Goal: Task Accomplishment & Management: Manage account settings

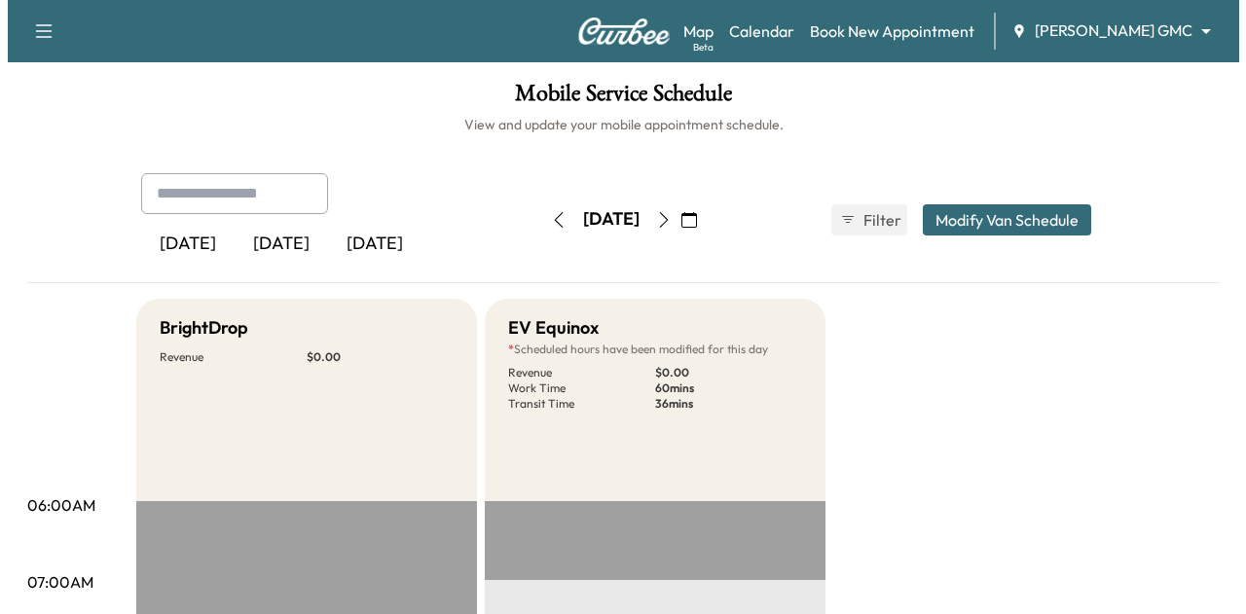
scroll to position [551, 0]
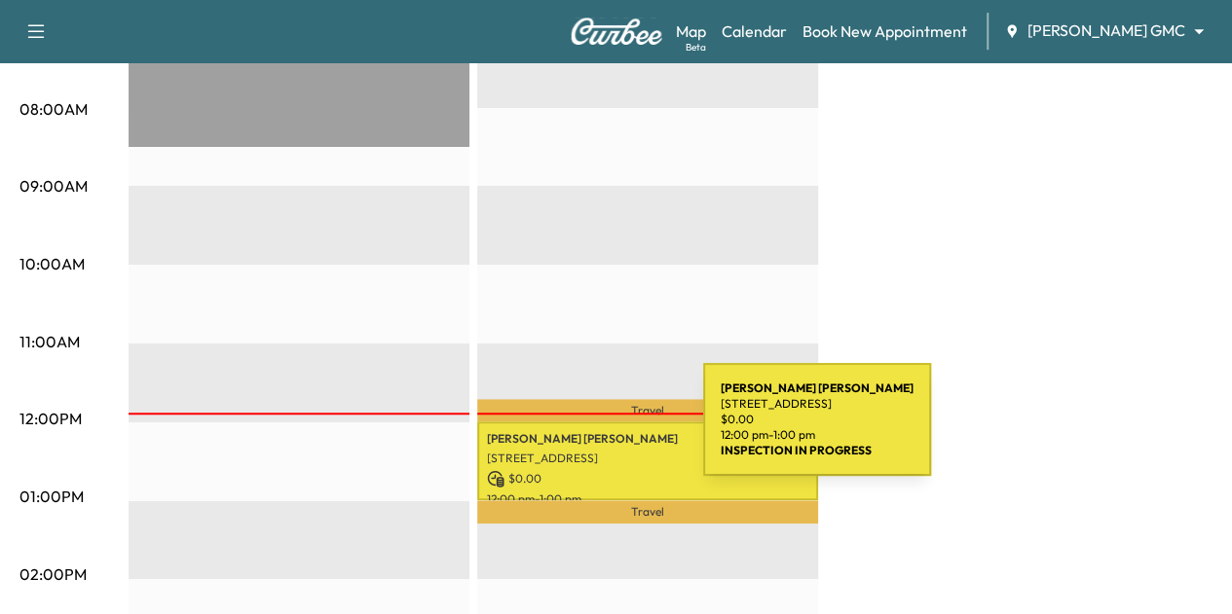
click at [560, 434] on p "[PERSON_NAME]" at bounding box center [647, 439] width 321 height 16
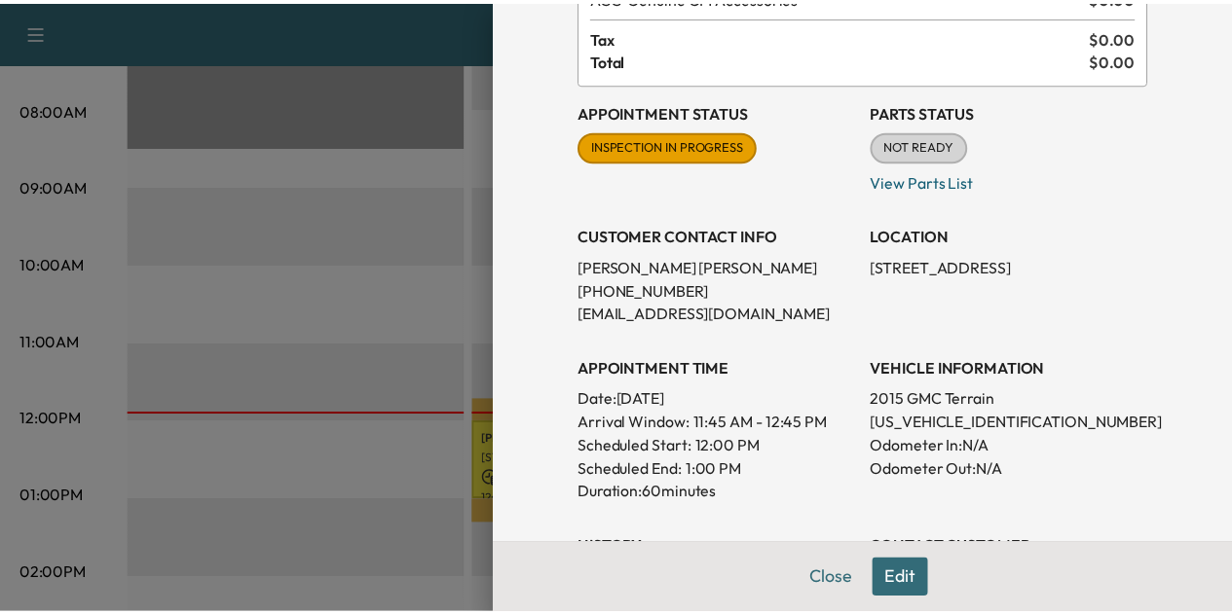
scroll to position [142, 0]
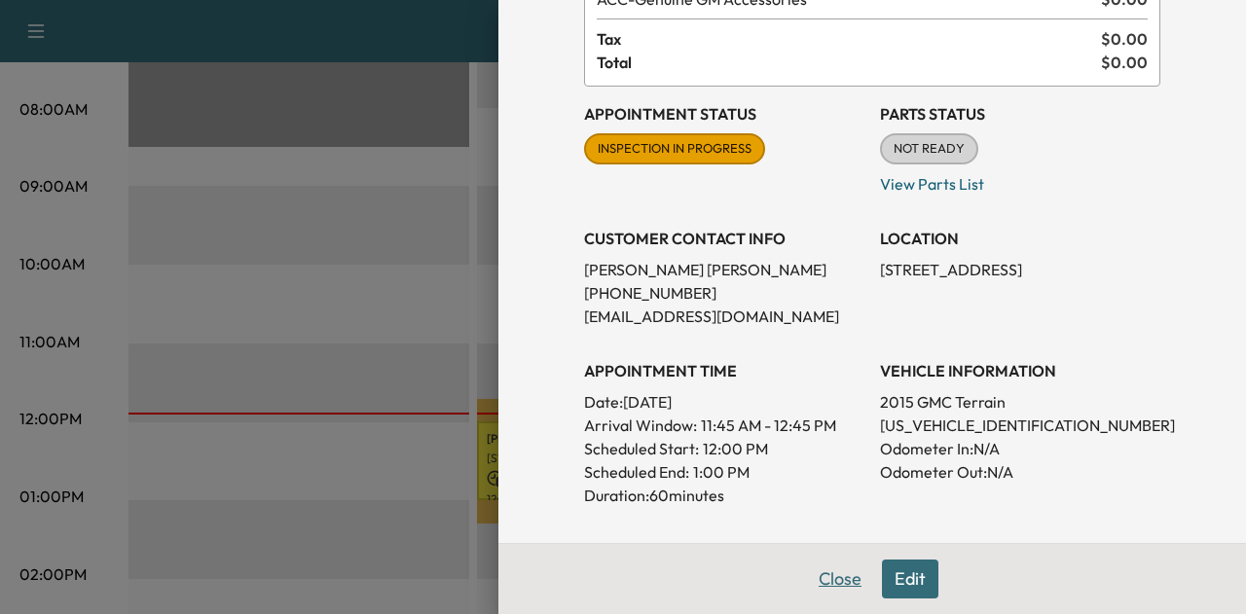
click at [841, 579] on button "Close" at bounding box center [840, 579] width 68 height 39
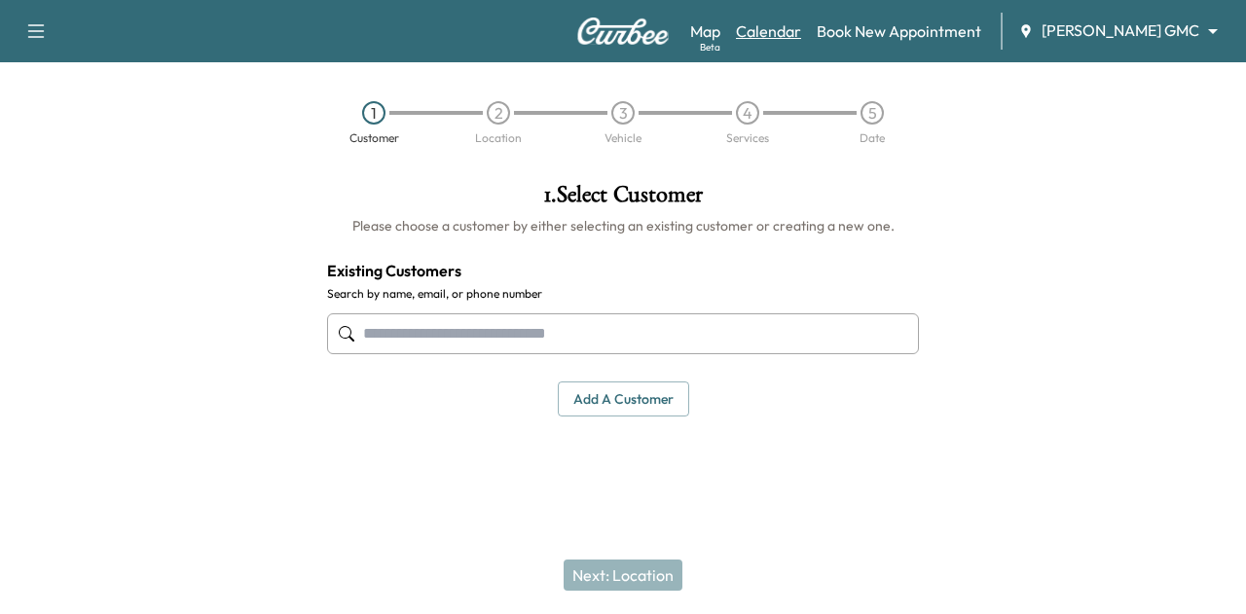
click at [785, 41] on link "Calendar" at bounding box center [768, 30] width 65 height 23
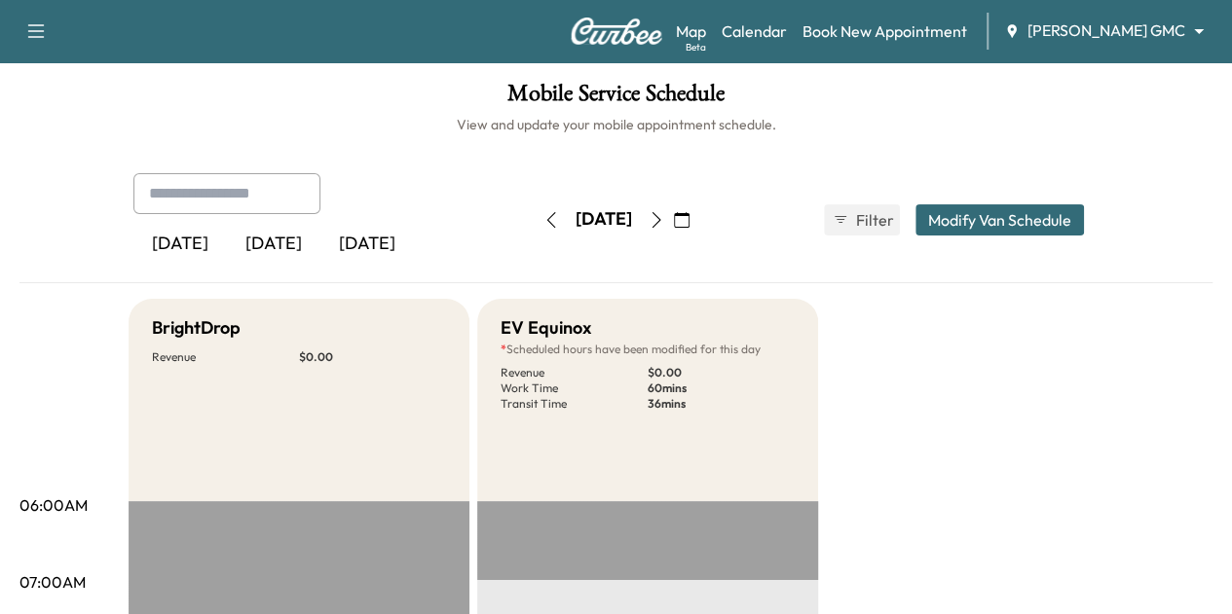
click at [664, 221] on icon "button" at bounding box center [656, 220] width 16 height 16
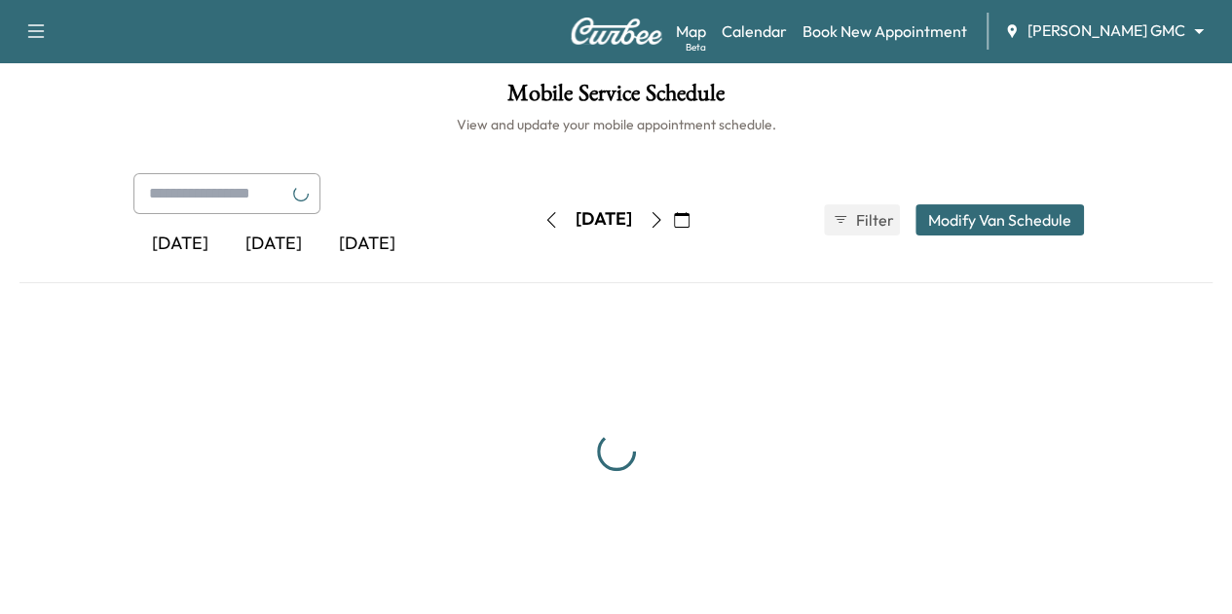
click at [698, 221] on button "button" at bounding box center [681, 219] width 33 height 31
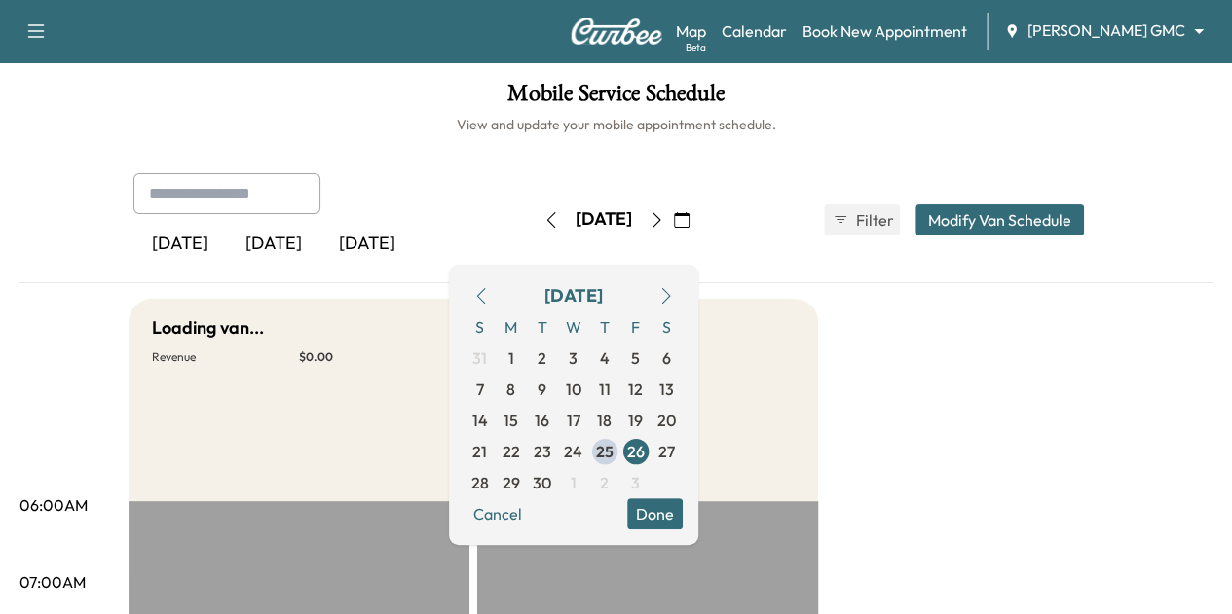
click at [698, 221] on button "button" at bounding box center [681, 219] width 33 height 31
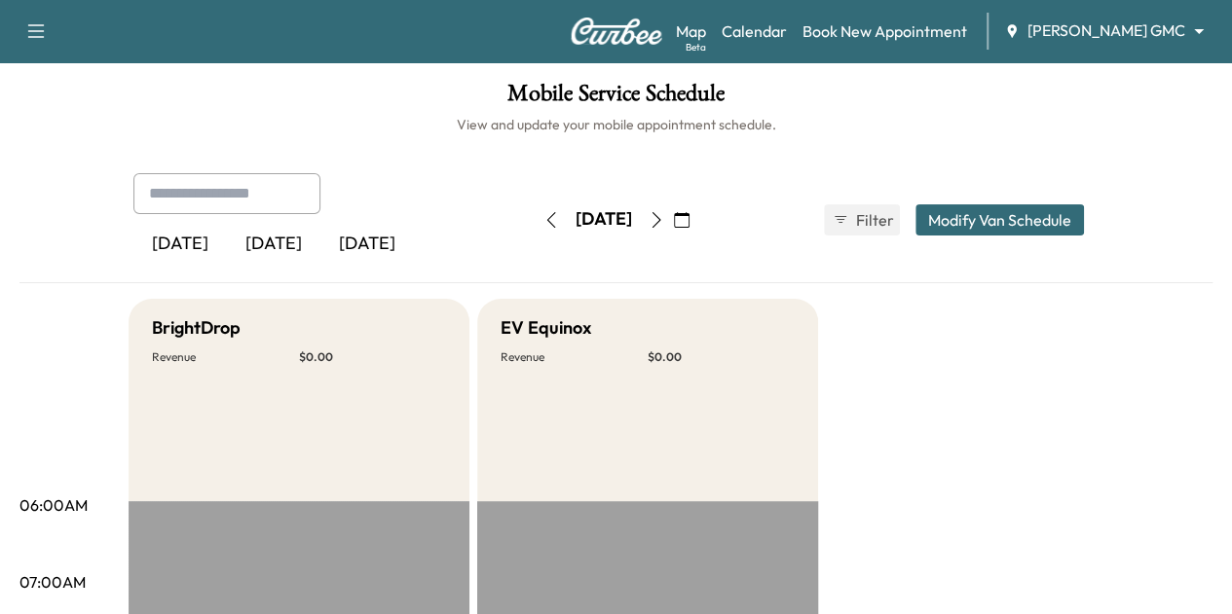
click at [664, 220] on icon "button" at bounding box center [656, 220] width 16 height 16
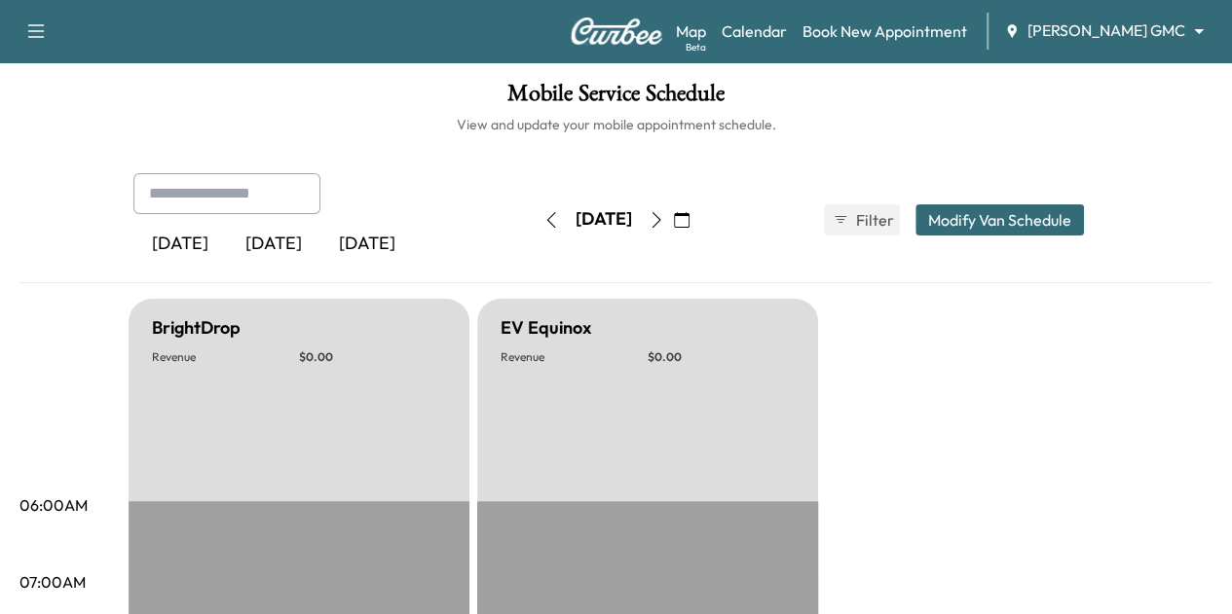
click at [664, 221] on icon "button" at bounding box center [656, 220] width 16 height 16
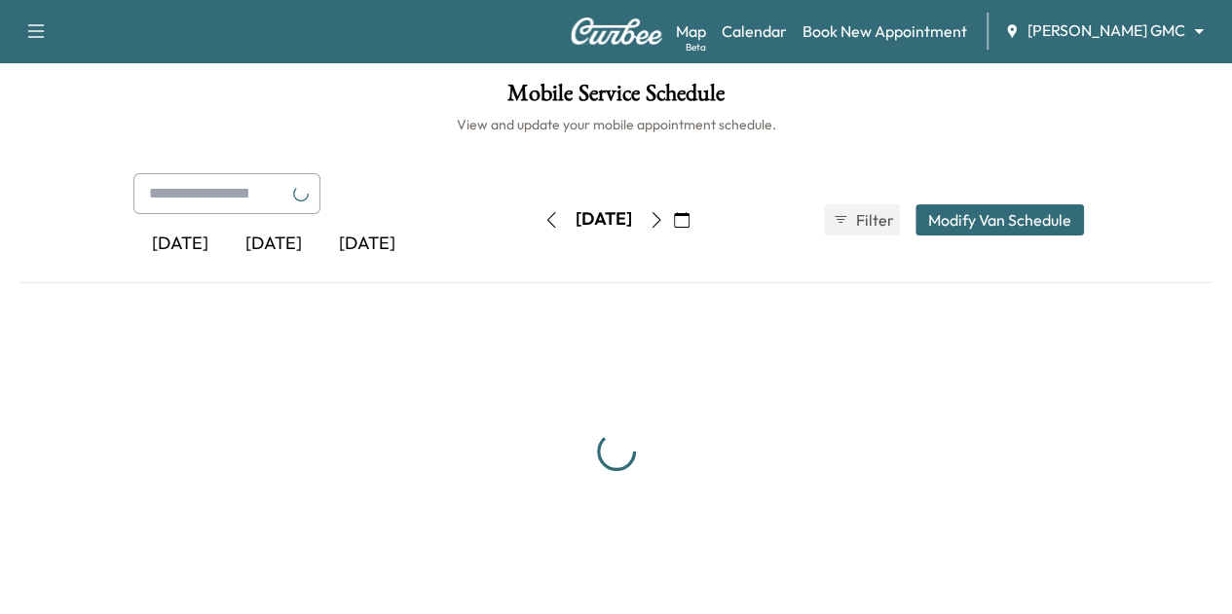
click at [664, 221] on icon "button" at bounding box center [656, 220] width 16 height 16
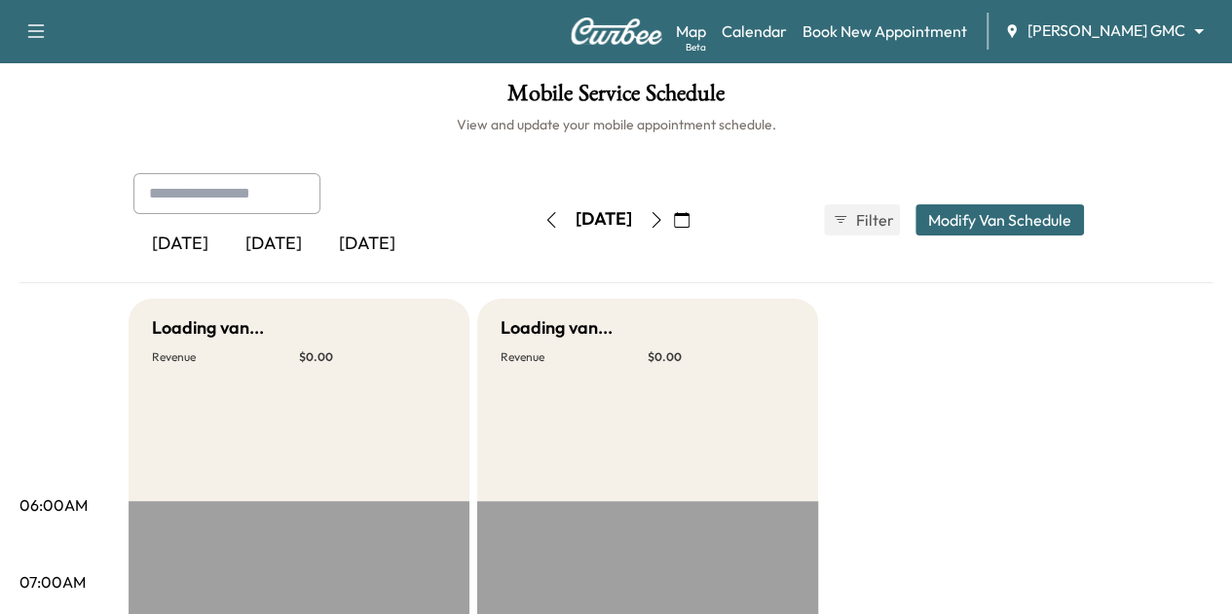
click at [664, 221] on icon "button" at bounding box center [656, 220] width 16 height 16
click at [1103, 42] on div "Mauer GMC ******** ​" at bounding box center [1110, 30] width 212 height 23
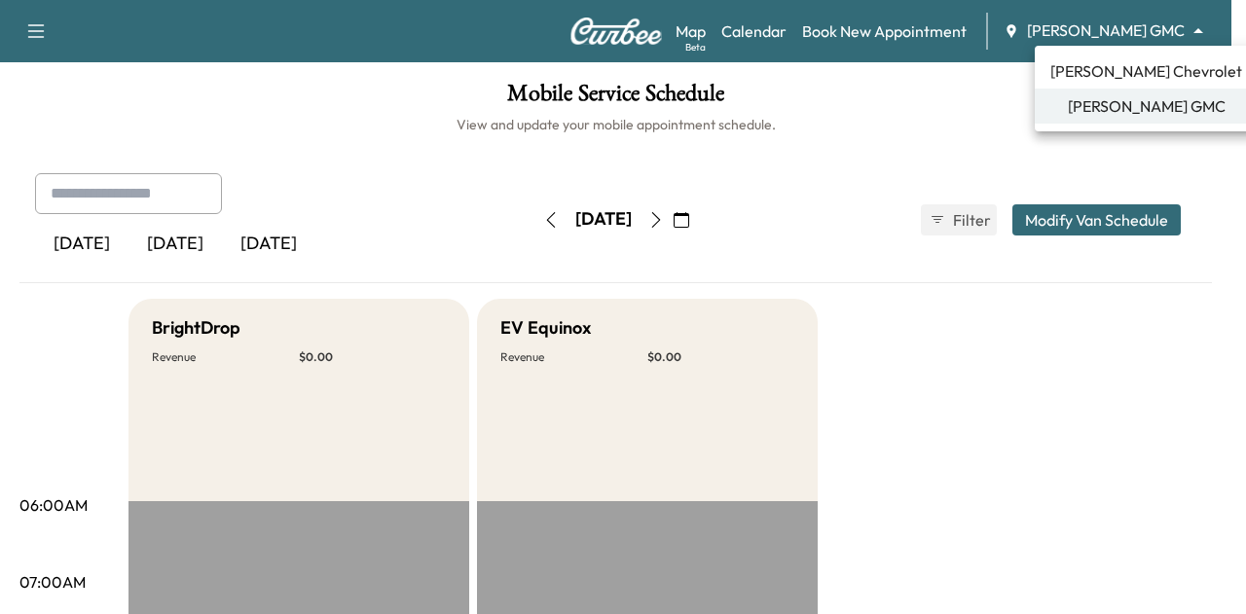
click at [1108, 37] on body "Support Log Out Map Beta Calendar Book New Appointment Mauer GMC ******** ​ Mob…" at bounding box center [623, 307] width 1246 height 614
click at [1112, 75] on span "Mauer Chevrolet" at bounding box center [1147, 70] width 192 height 23
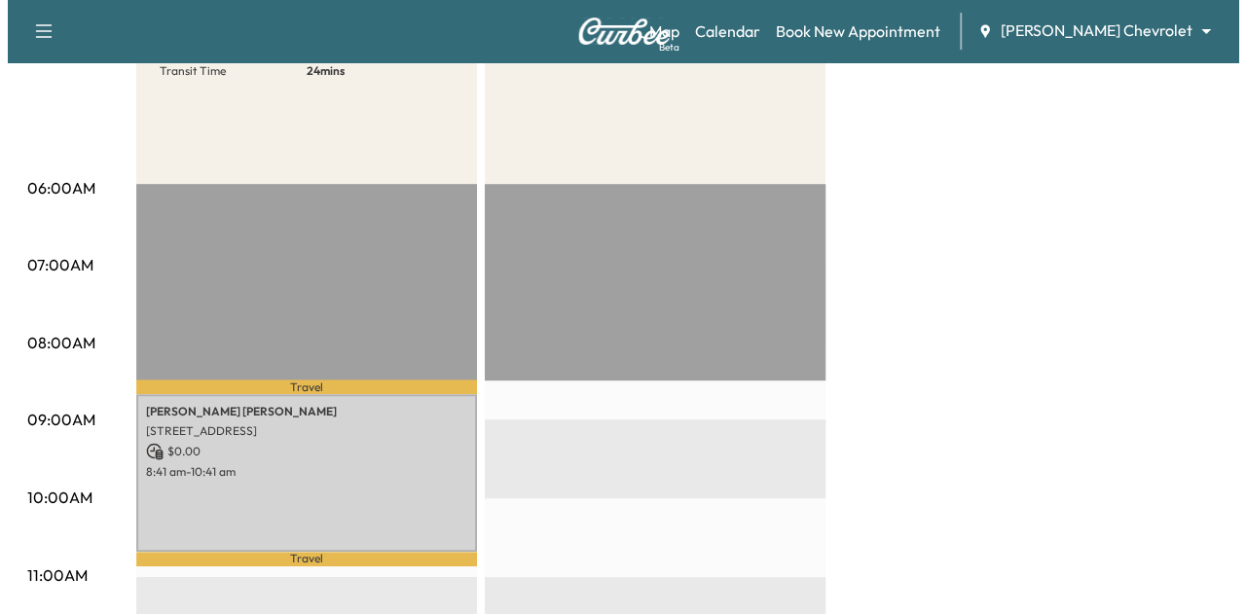
scroll to position [319, 0]
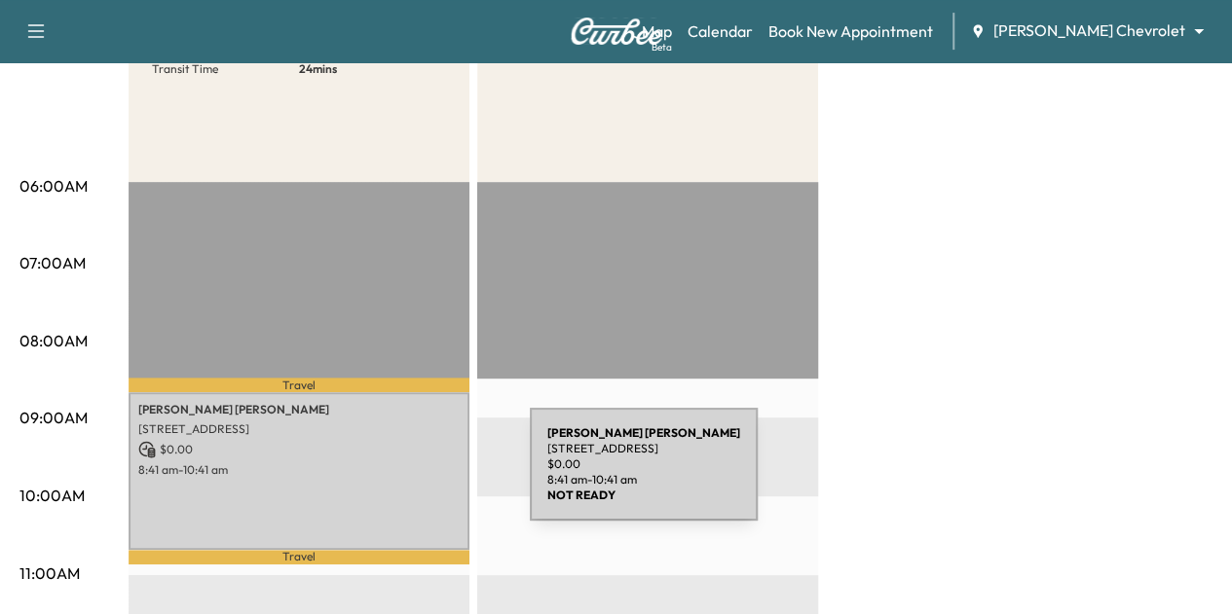
click at [384, 476] on div "Jennifer J Rouleau 7814 Davidson Ct, Inver Grove Heights, MN 55076, USA $ 0.00 …" at bounding box center [299, 471] width 341 height 158
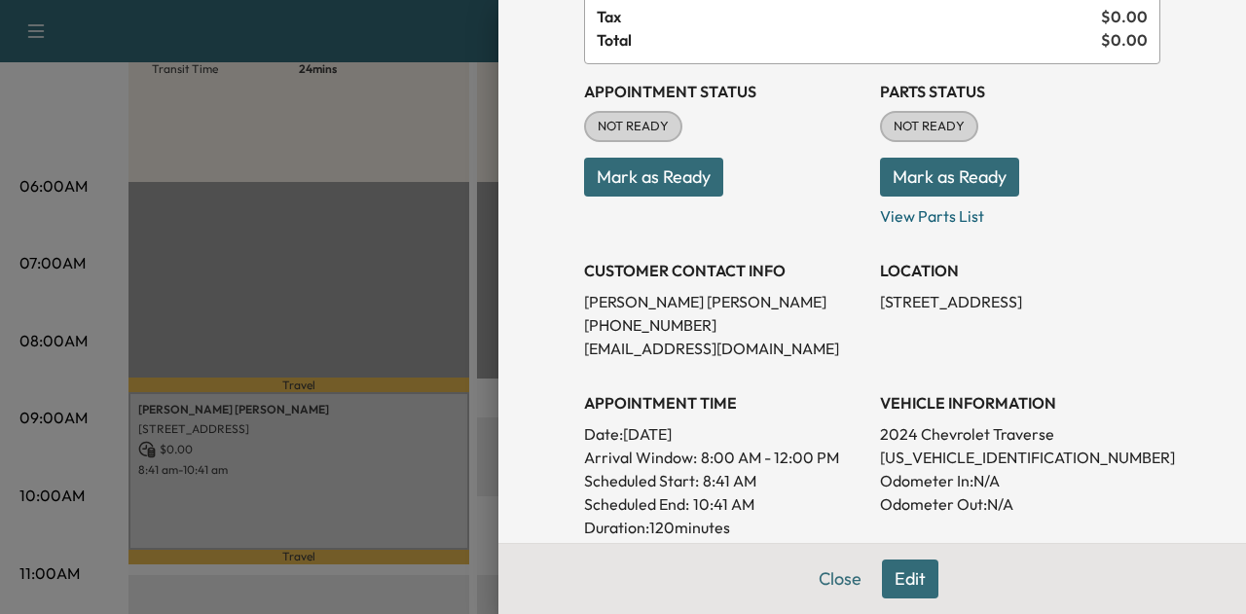
scroll to position [34, 0]
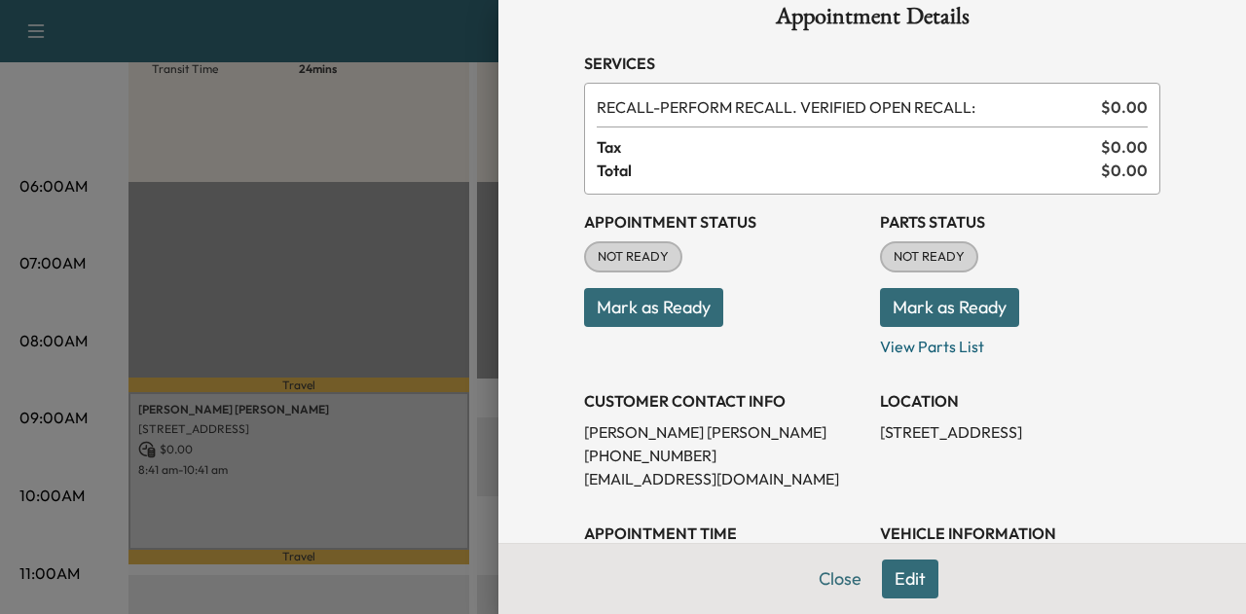
click at [882, 587] on button "Edit" at bounding box center [910, 579] width 56 height 39
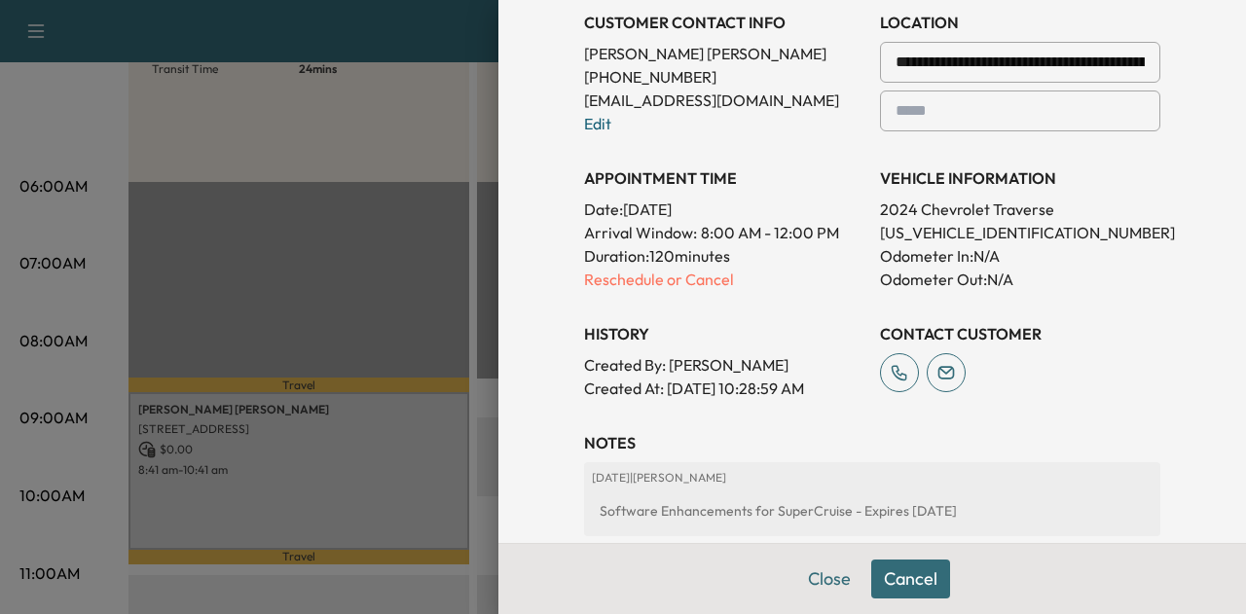
scroll to position [459, 0]
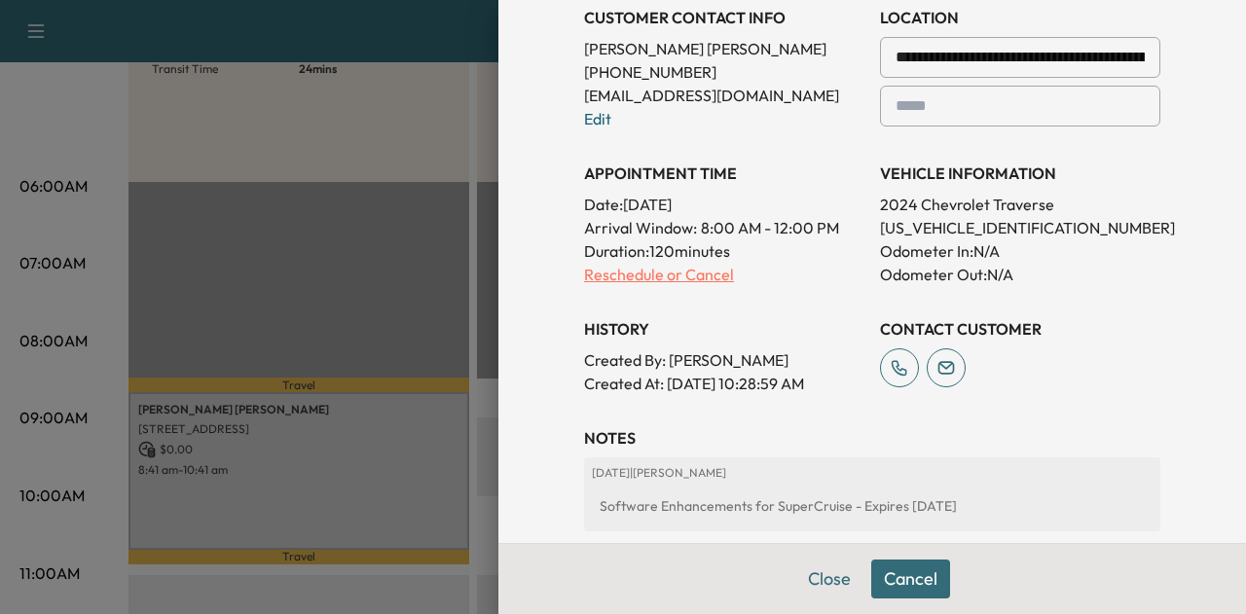
click at [666, 278] on p "Reschedule or Cancel" at bounding box center [724, 274] width 280 height 23
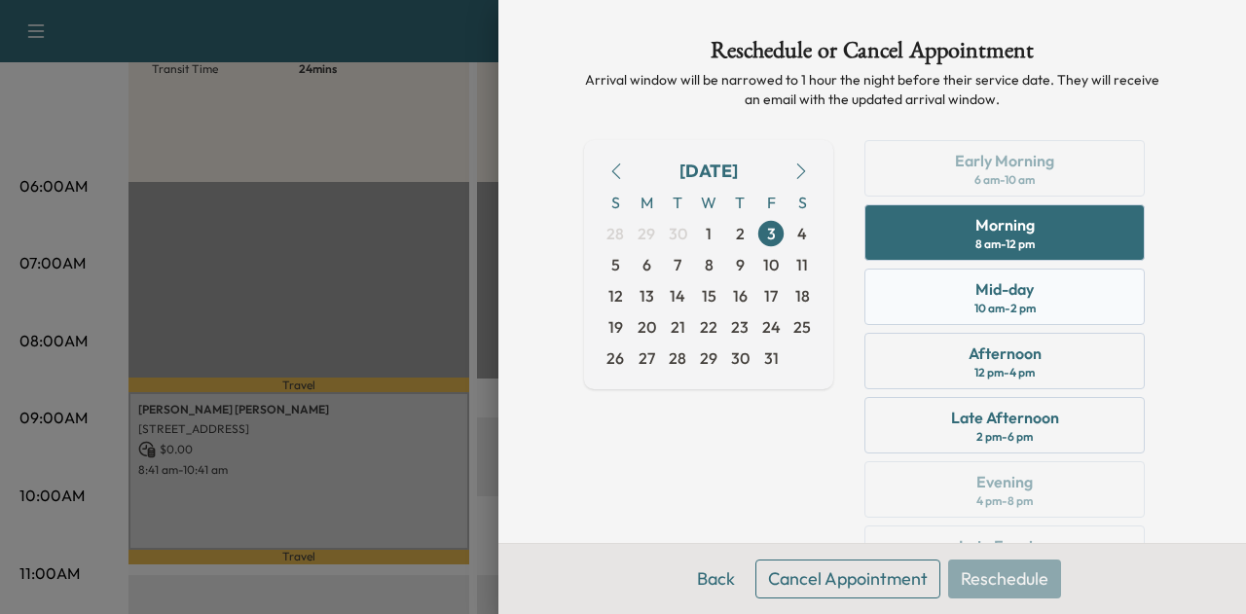
scroll to position [1, 0]
click at [710, 571] on button "Back" at bounding box center [715, 579] width 63 height 39
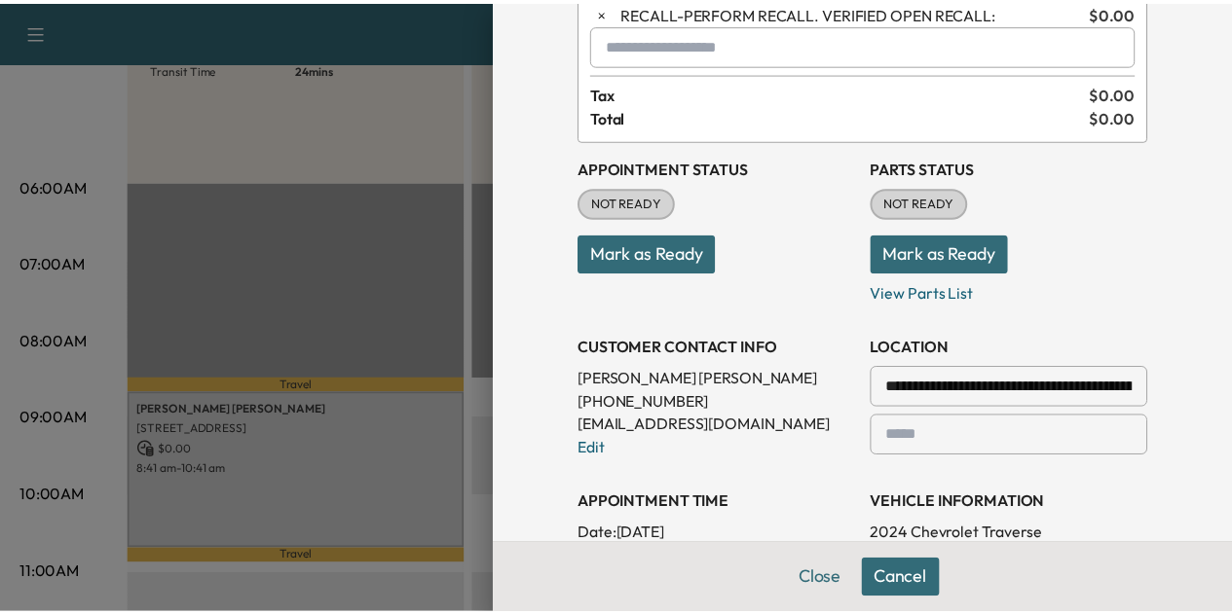
scroll to position [0, 0]
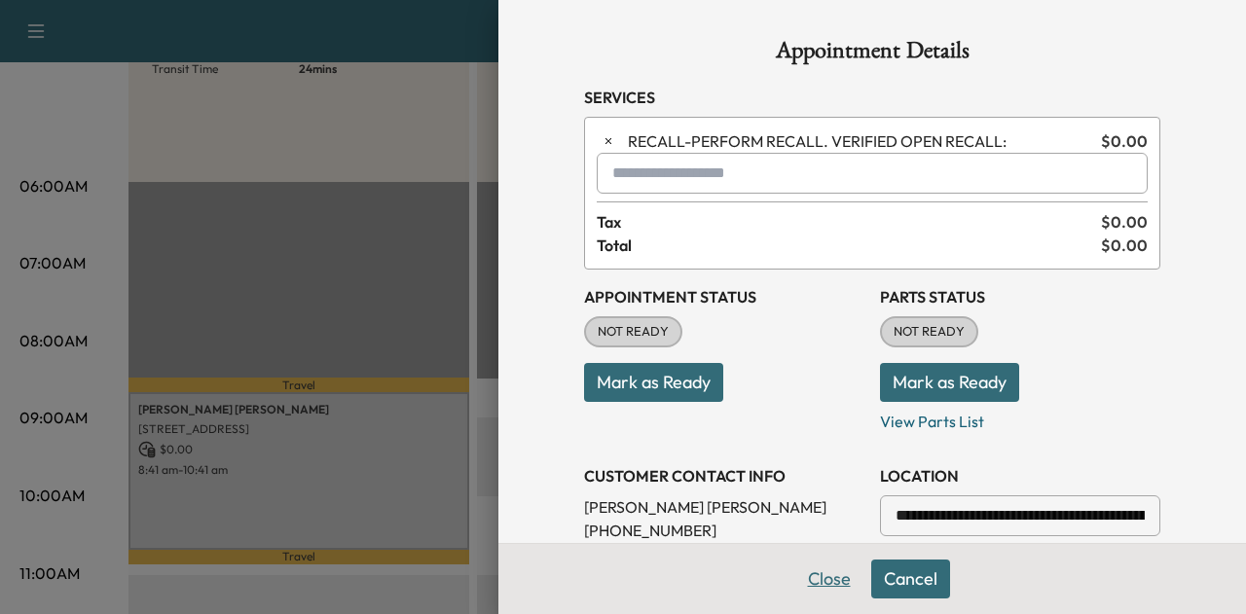
click at [801, 570] on button "Close" at bounding box center [829, 579] width 68 height 39
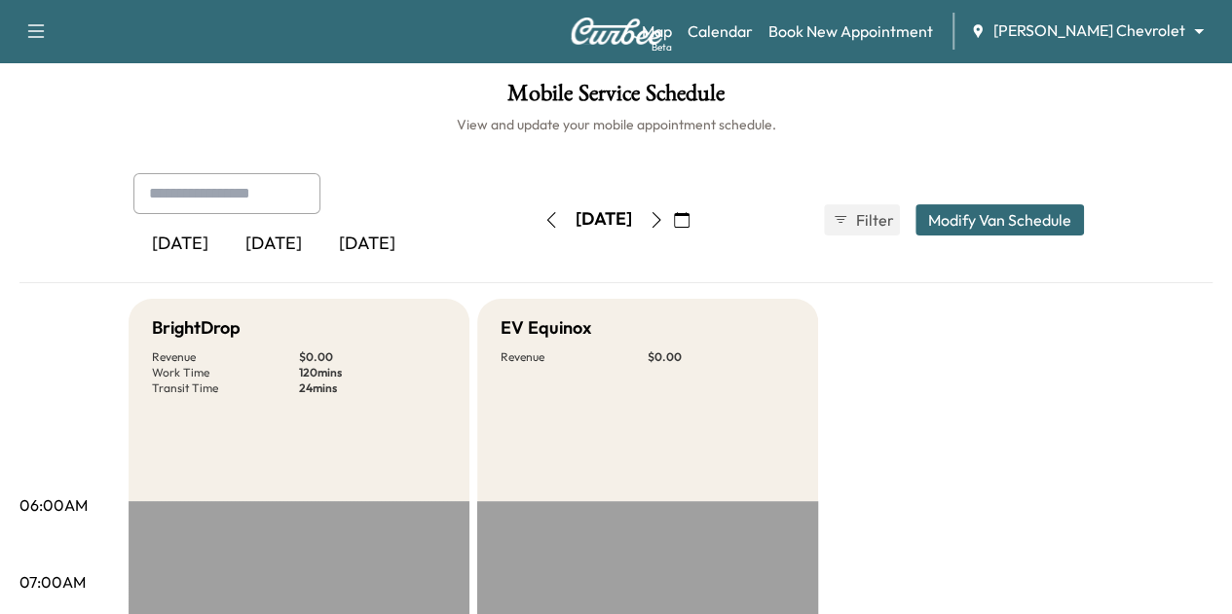
click at [1059, 218] on button "Modify Van Schedule" at bounding box center [999, 219] width 168 height 31
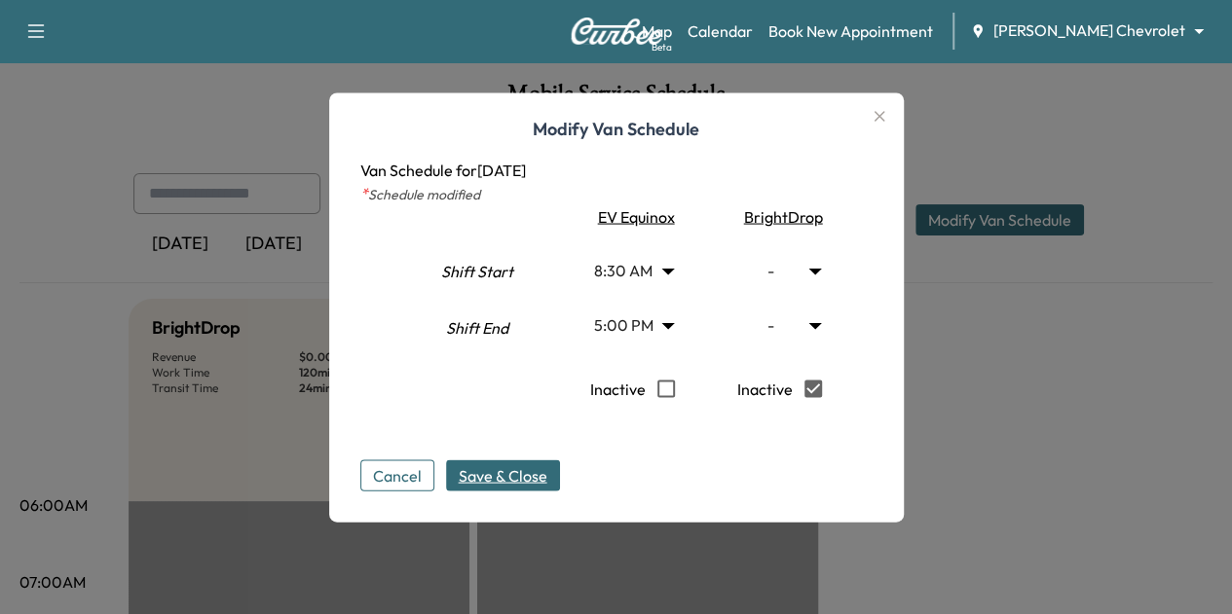
click at [512, 463] on span "Save & Close" at bounding box center [503, 474] width 89 height 23
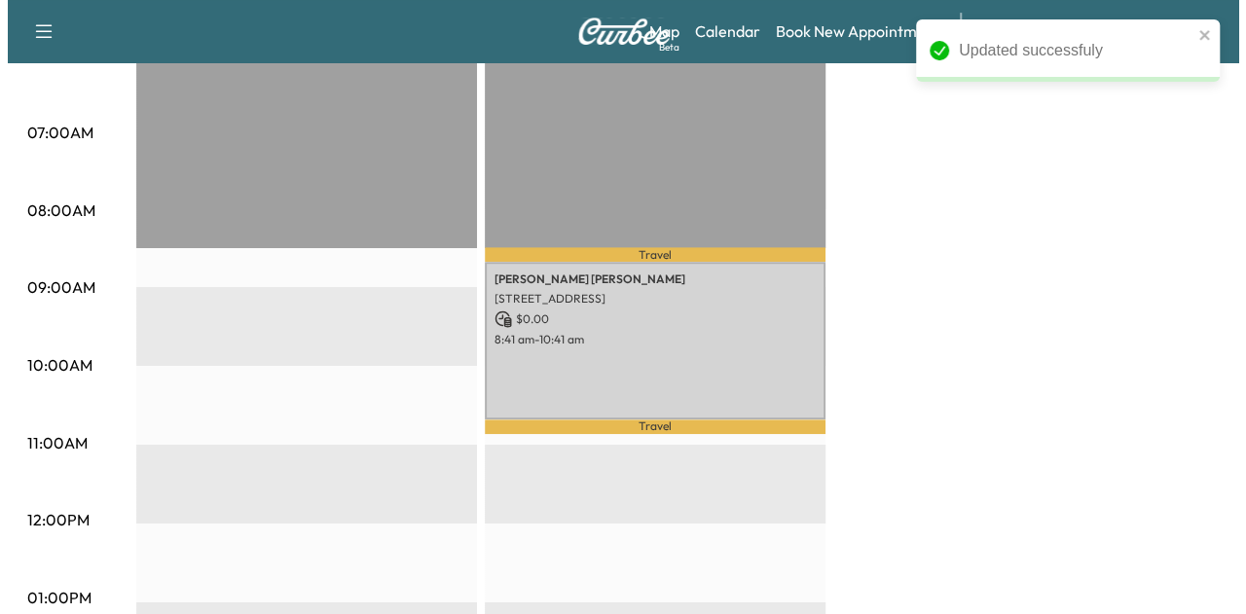
scroll to position [480, 0]
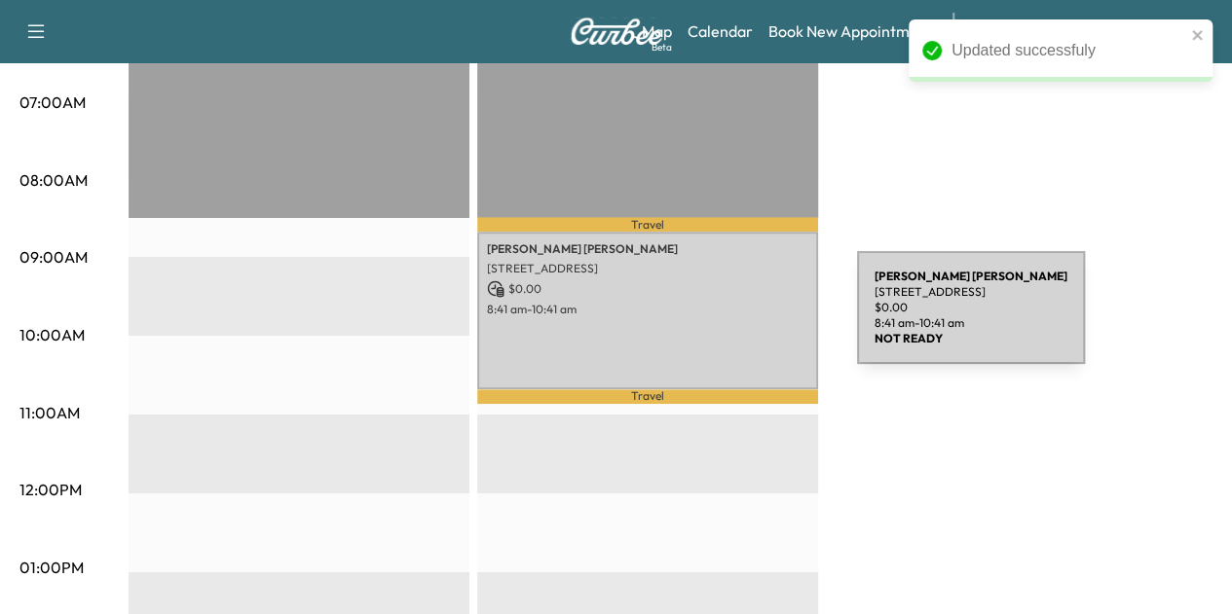
click at [712, 319] on div "Jennifer J Rouleau 7814 Davidson Ct, Inver Grove Heights, MN 55076, USA $ 0.00 …" at bounding box center [647, 311] width 341 height 158
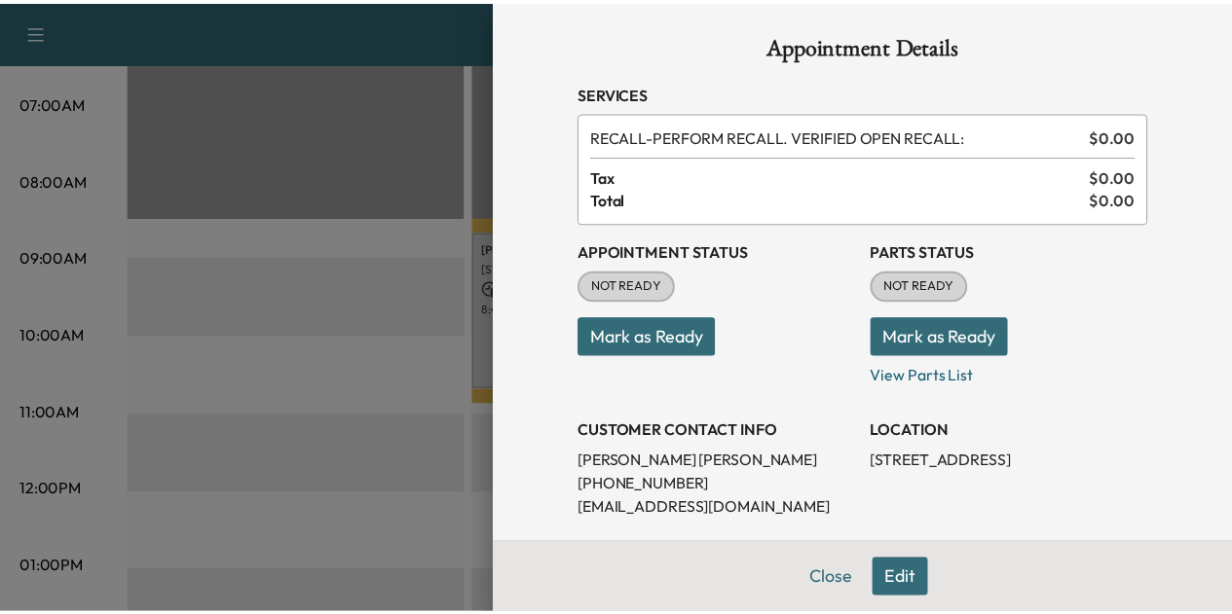
scroll to position [0, 0]
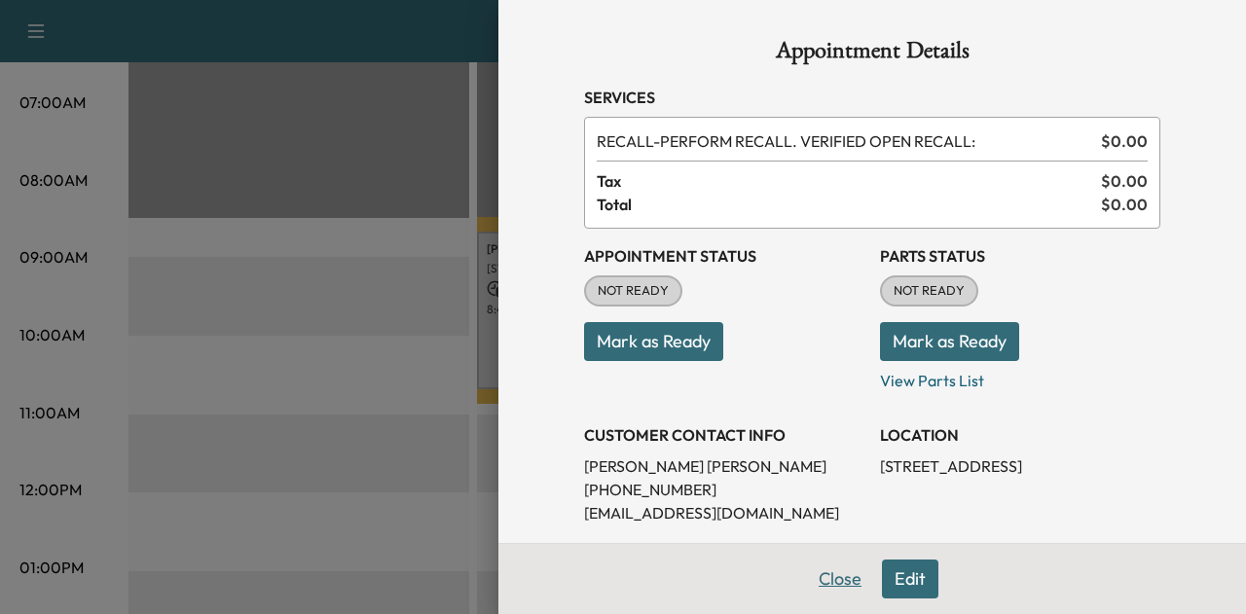
click at [812, 562] on button "Close" at bounding box center [840, 579] width 68 height 39
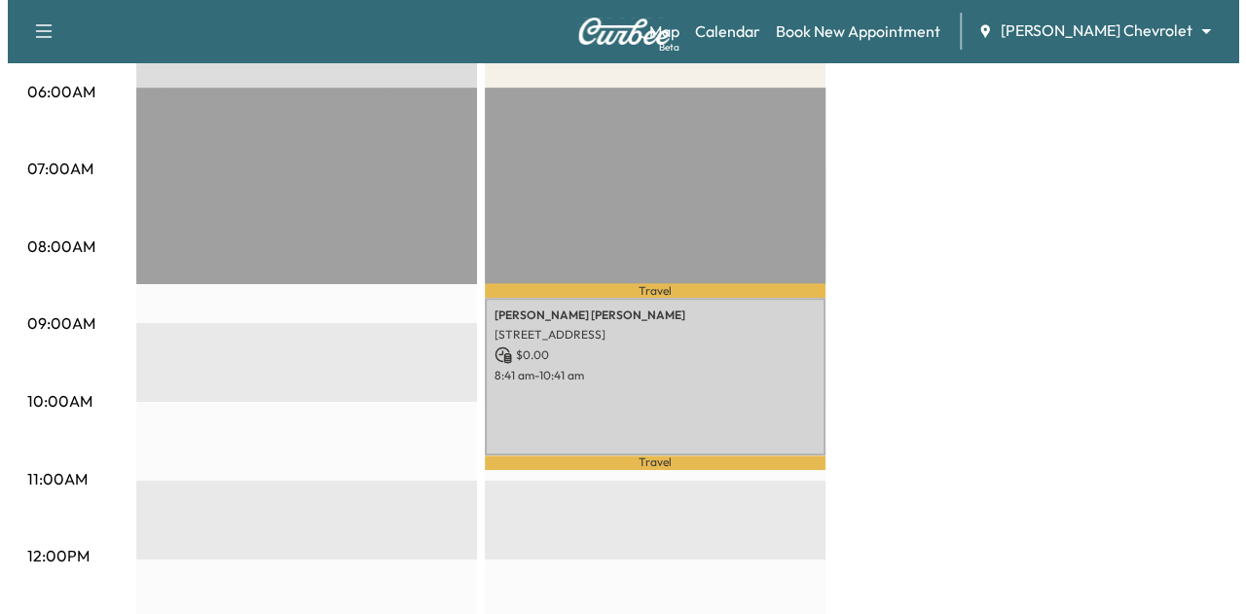
scroll to position [415, 0]
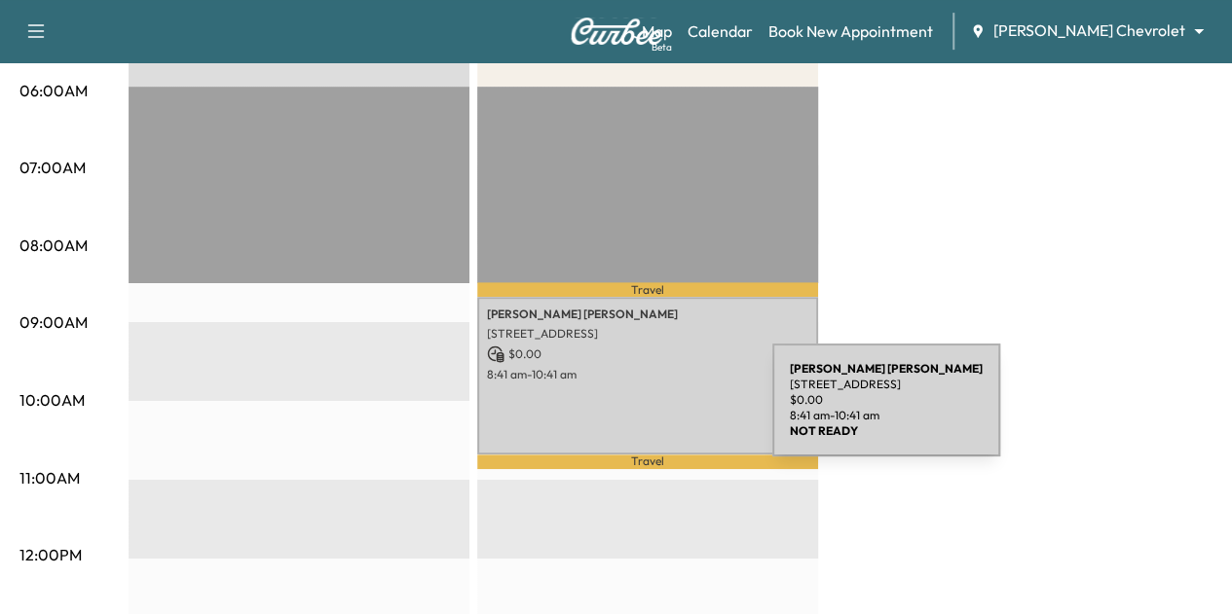
click at [626, 412] on div "Jennifer J Rouleau 7814 Davidson Ct, Inver Grove Heights, MN 55076, USA $ 0.00 …" at bounding box center [647, 376] width 341 height 158
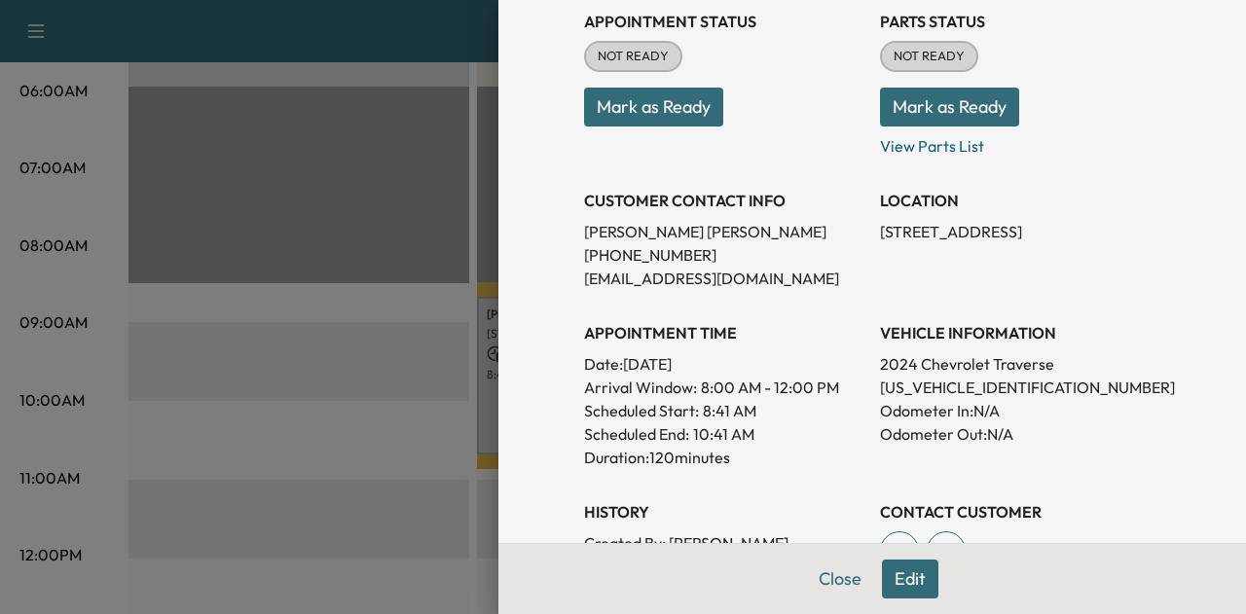
scroll to position [236, 0]
click at [812, 570] on button "Close" at bounding box center [840, 579] width 68 height 39
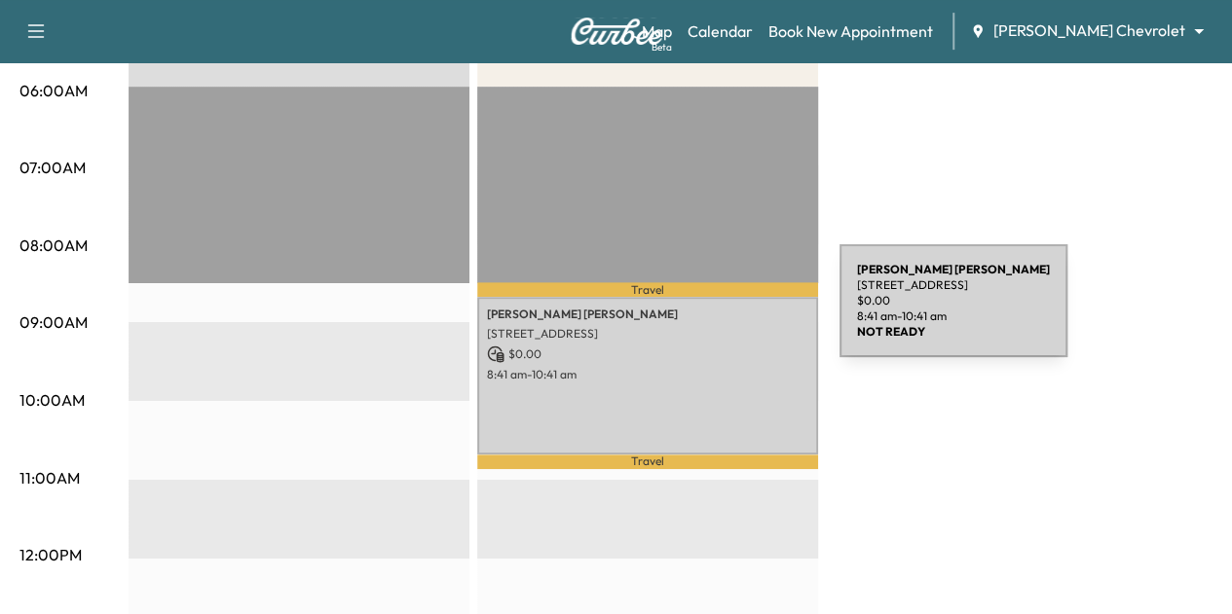
click at [693, 316] on p "Jennifer J Rouleau" at bounding box center [647, 315] width 321 height 16
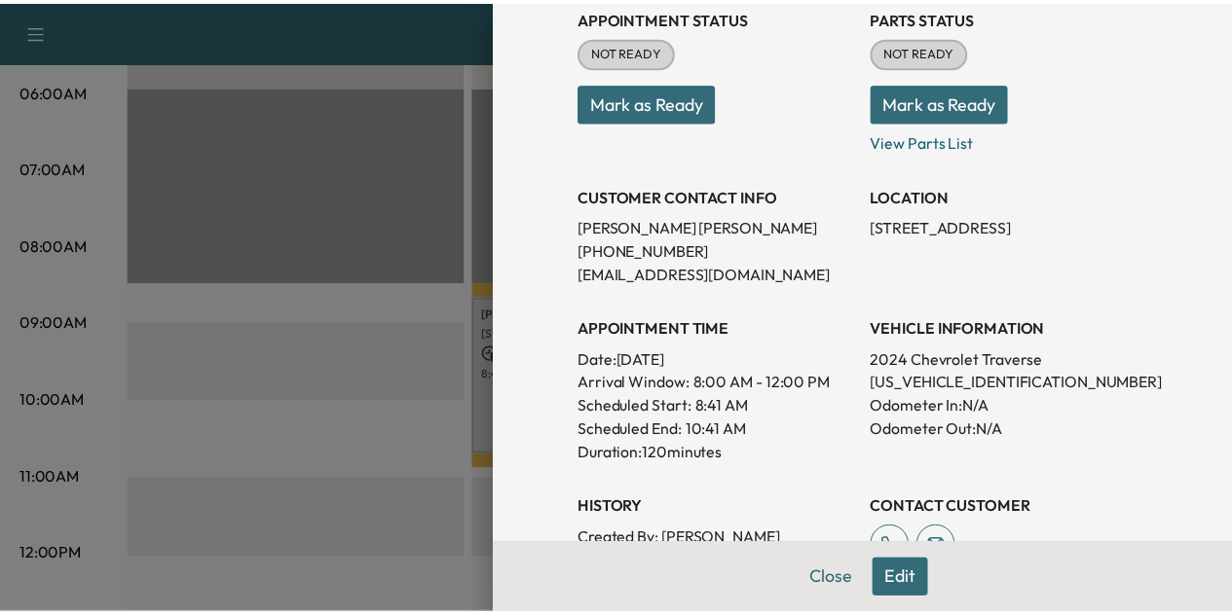
scroll to position [0, 0]
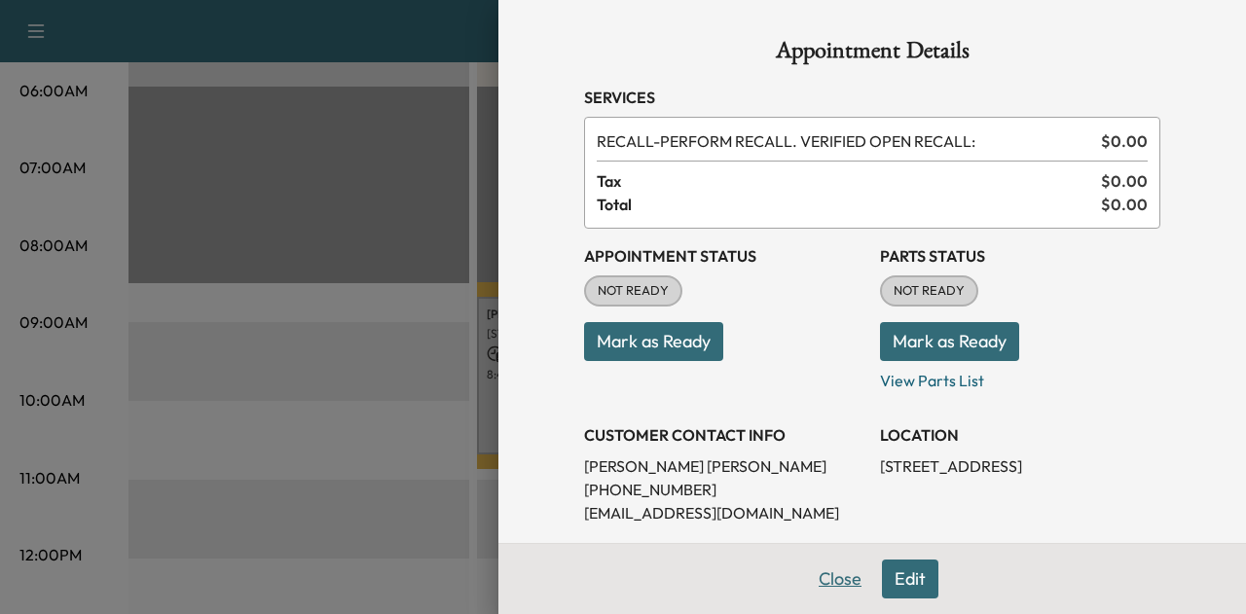
click at [823, 587] on button "Close" at bounding box center [840, 579] width 68 height 39
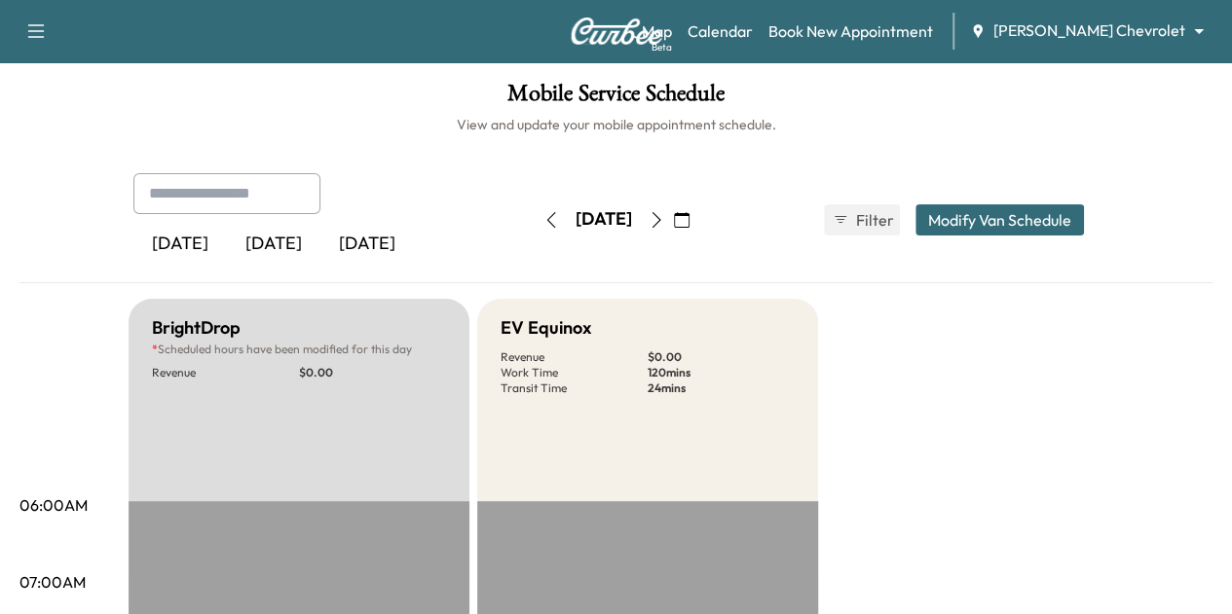
click at [543, 221] on icon "button" at bounding box center [551, 220] width 16 height 16
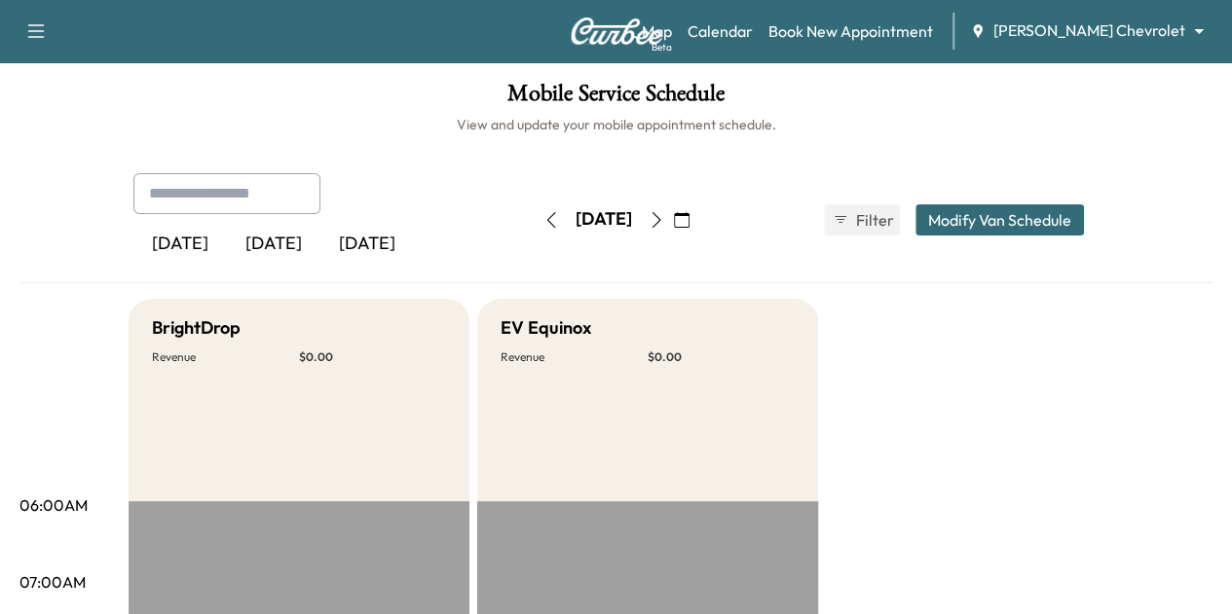
click at [664, 219] on icon "button" at bounding box center [656, 220] width 16 height 16
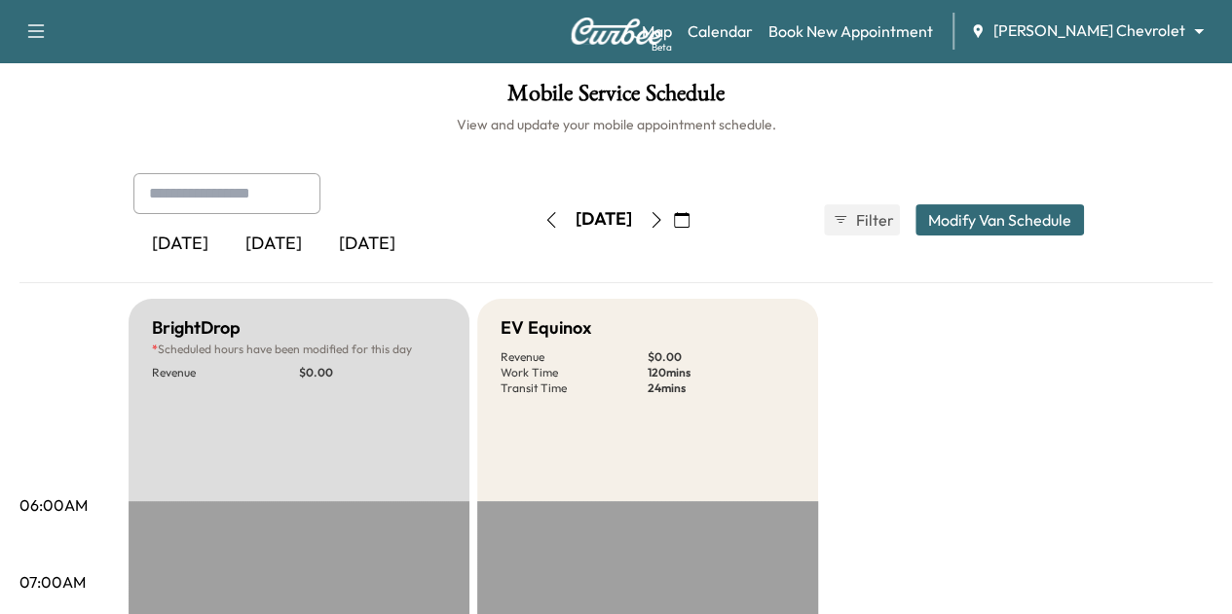
click at [535, 231] on button "button" at bounding box center [551, 219] width 33 height 31
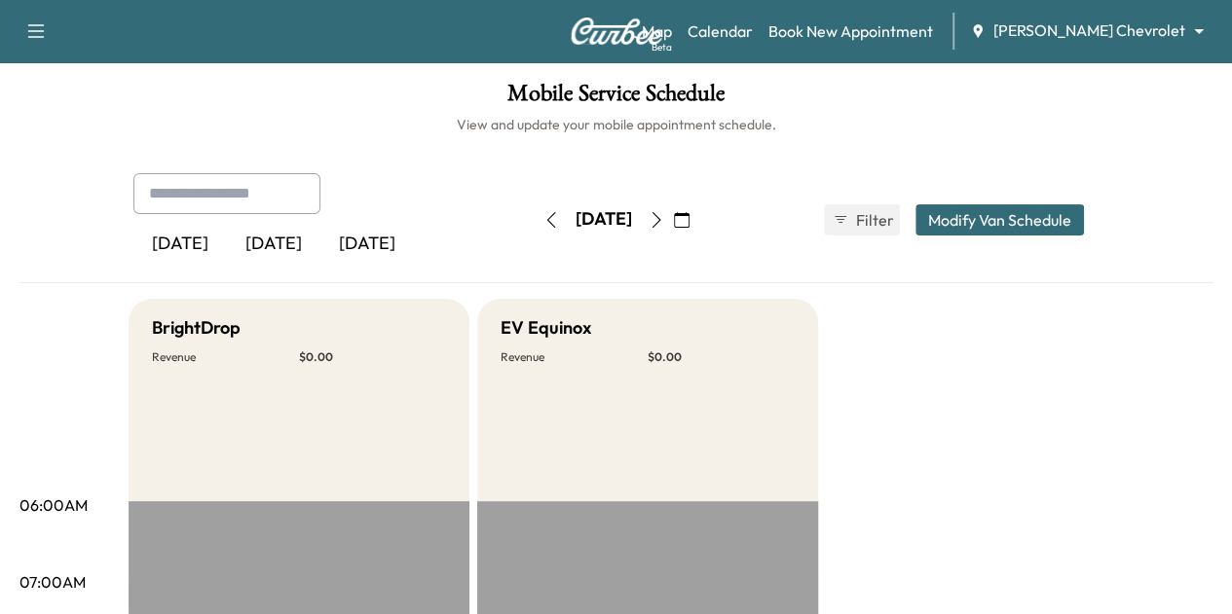
click at [689, 223] on icon "button" at bounding box center [682, 220] width 16 height 16
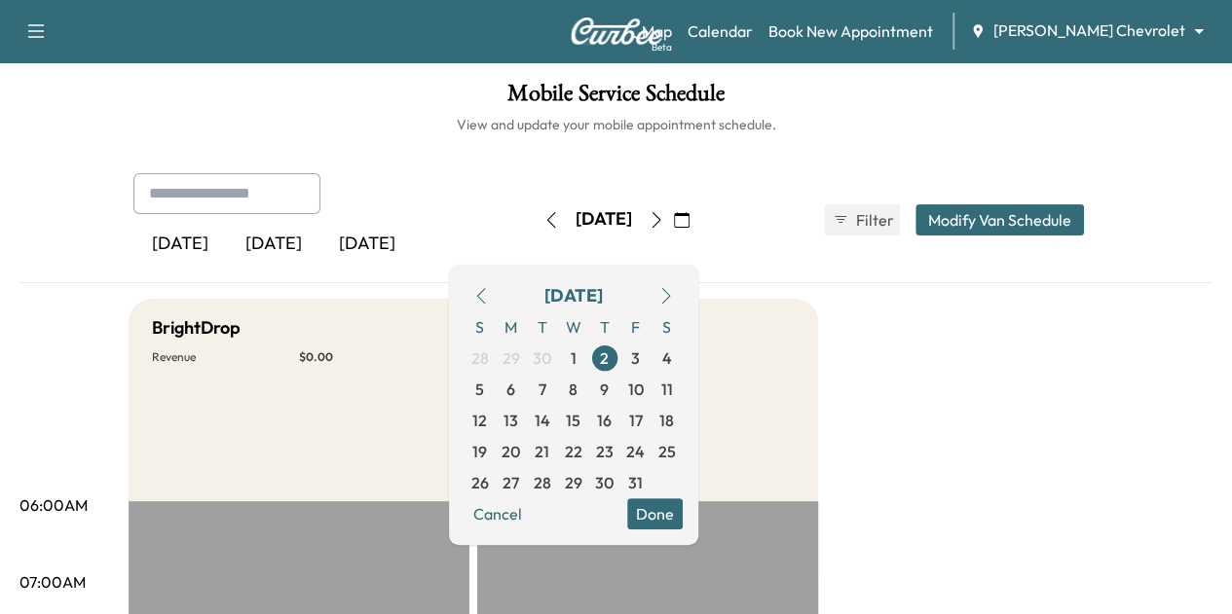
click at [1075, 214] on button "Modify Van Schedule" at bounding box center [999, 219] width 168 height 31
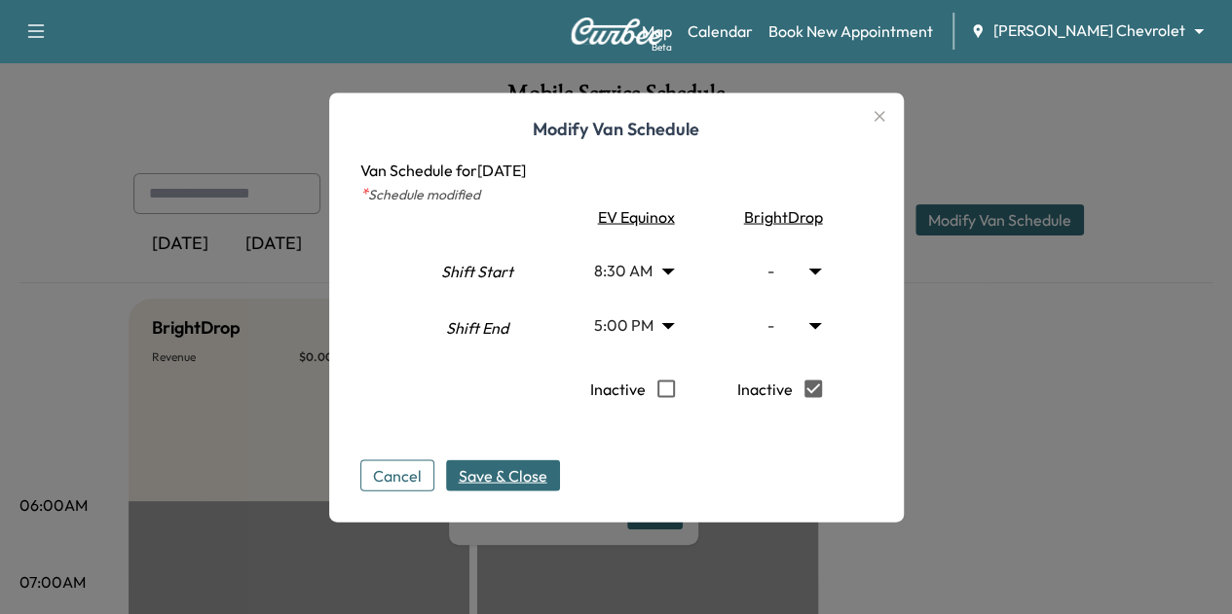
click at [495, 474] on span "Save & Close" at bounding box center [503, 474] width 89 height 23
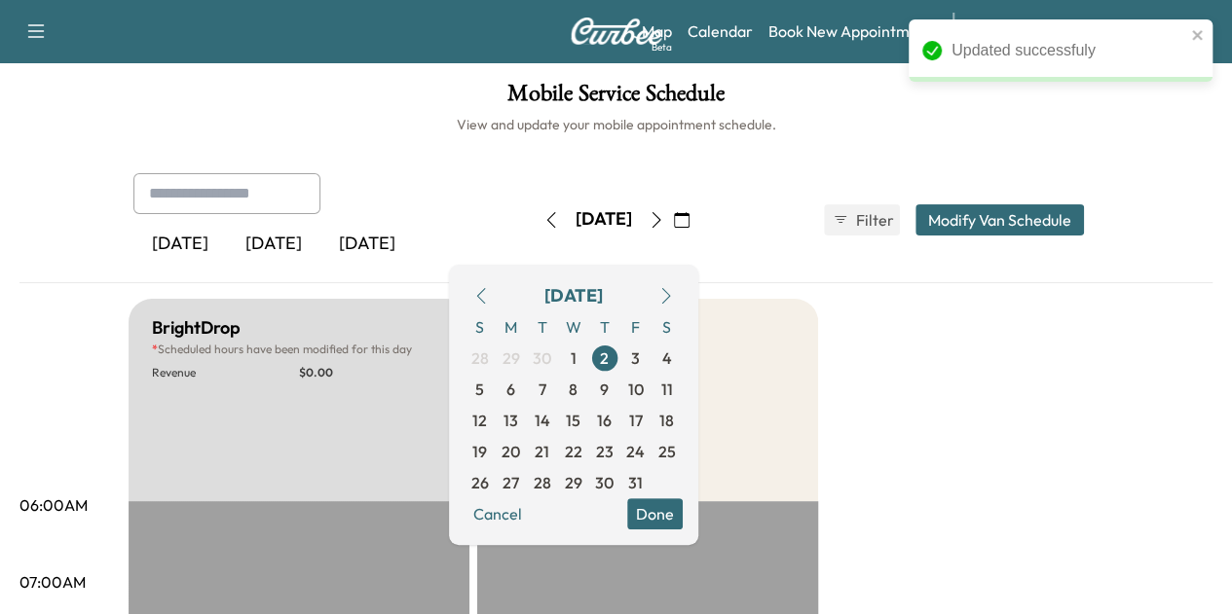
click at [543, 221] on icon "button" at bounding box center [551, 220] width 16 height 16
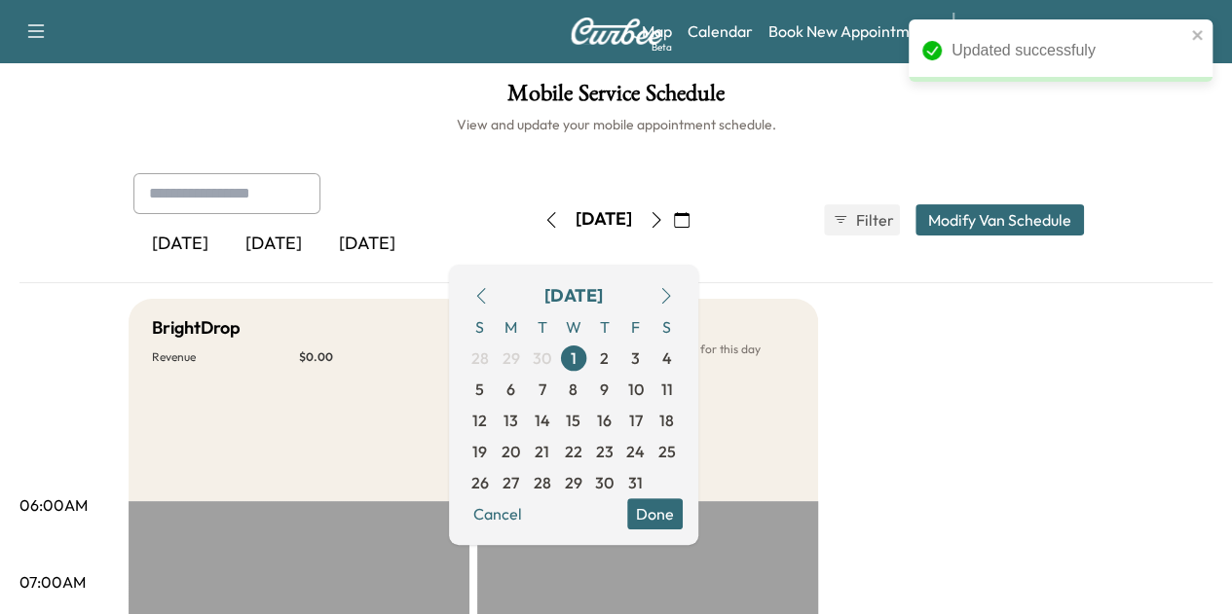
click at [809, 187] on div "Yesterday Today Tomorrow Wednesday, October 1 October 2025 S M T W T F S 28 29 …" at bounding box center [616, 219] width 997 height 93
click at [683, 511] on button "Done" at bounding box center [654, 514] width 55 height 31
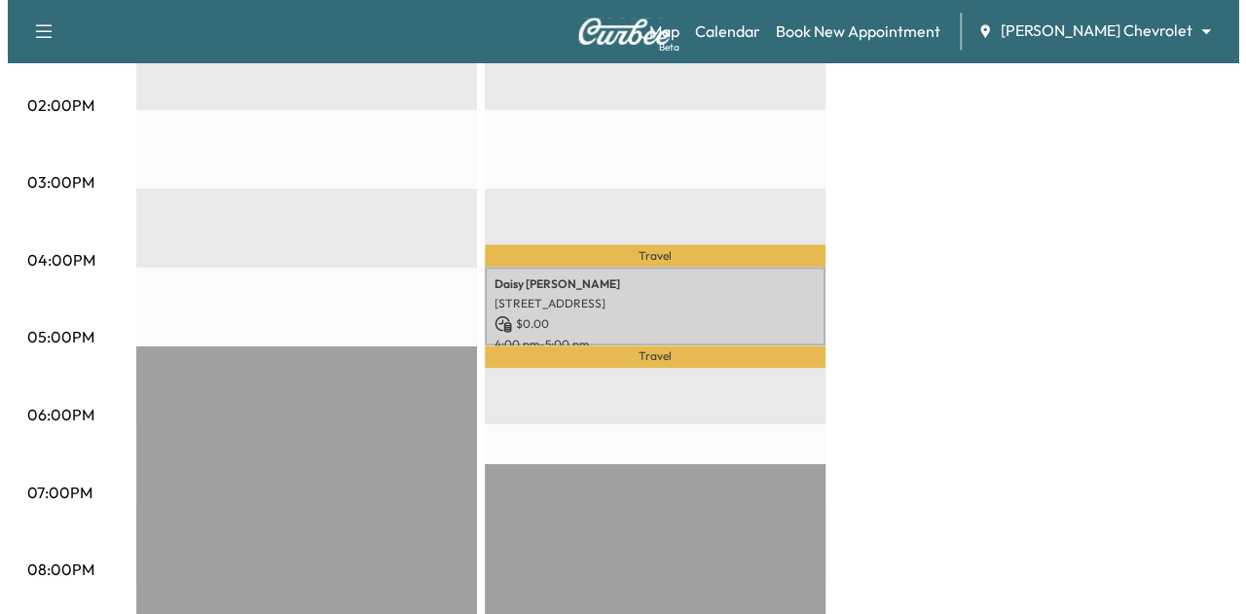
scroll to position [1021, 0]
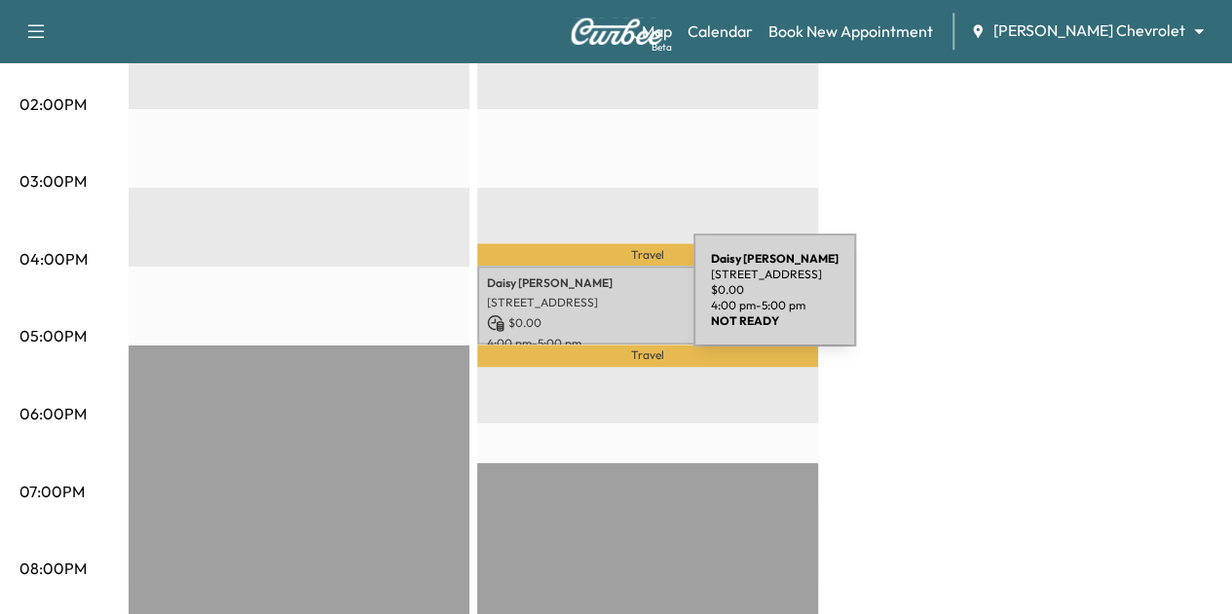
click at [547, 302] on div "Daisy Bonilla 8135 Joliet Ave S, Cottage Grove, MN 55016, USA $ 0.00 4:00 pm - …" at bounding box center [647, 305] width 341 height 79
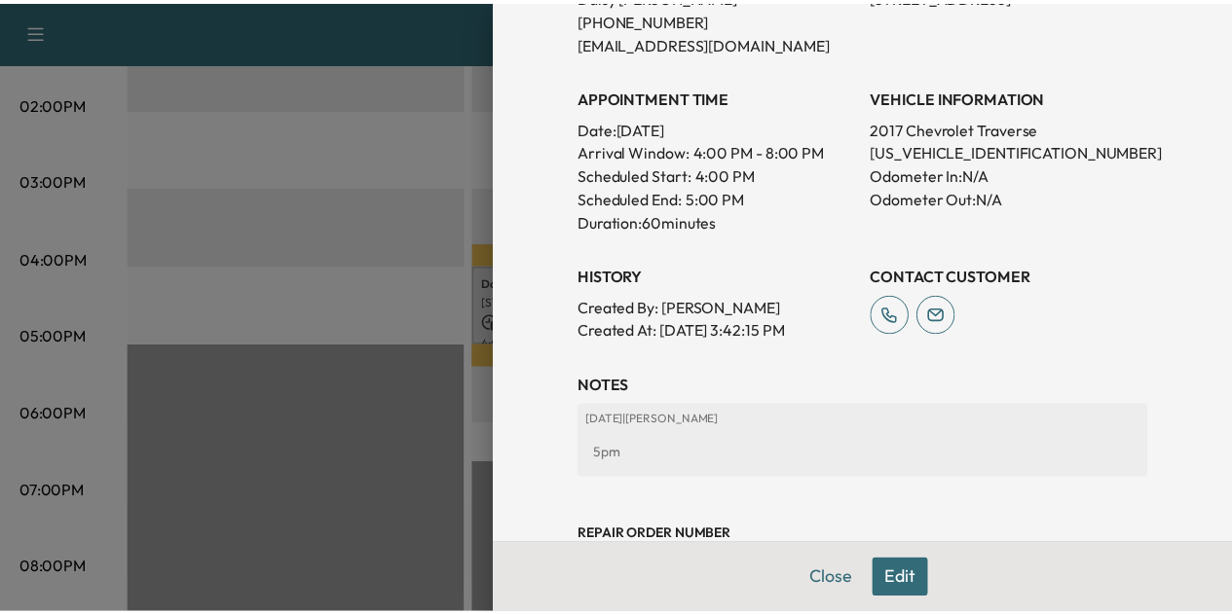
scroll to position [389, 0]
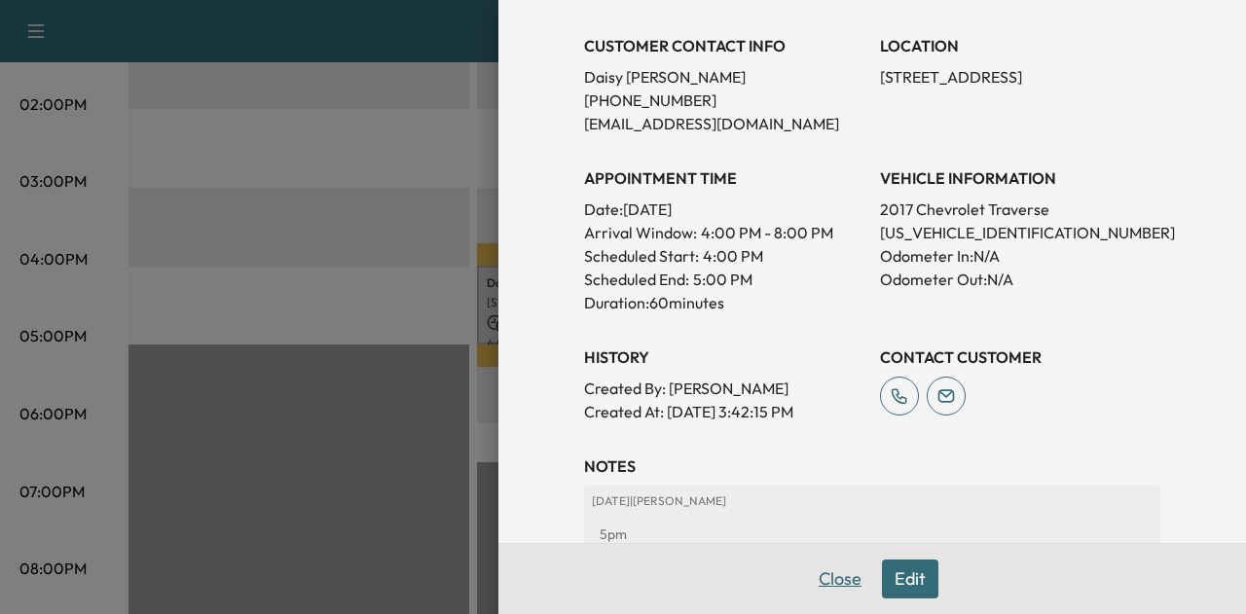
click at [820, 583] on button "Close" at bounding box center [840, 579] width 68 height 39
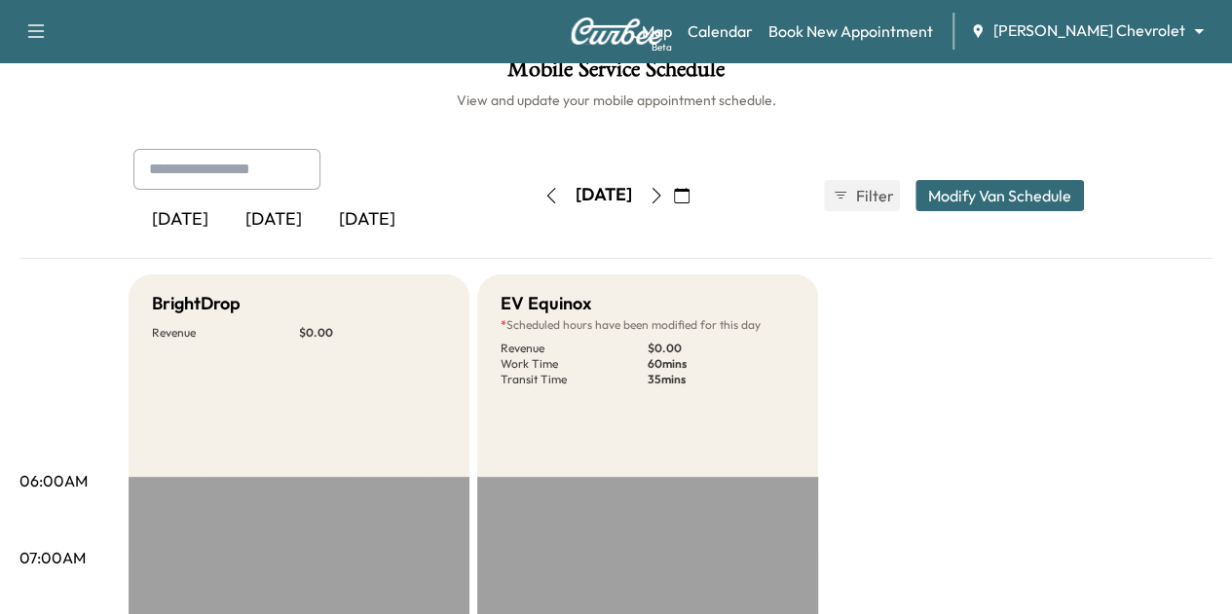
scroll to position [26, 0]
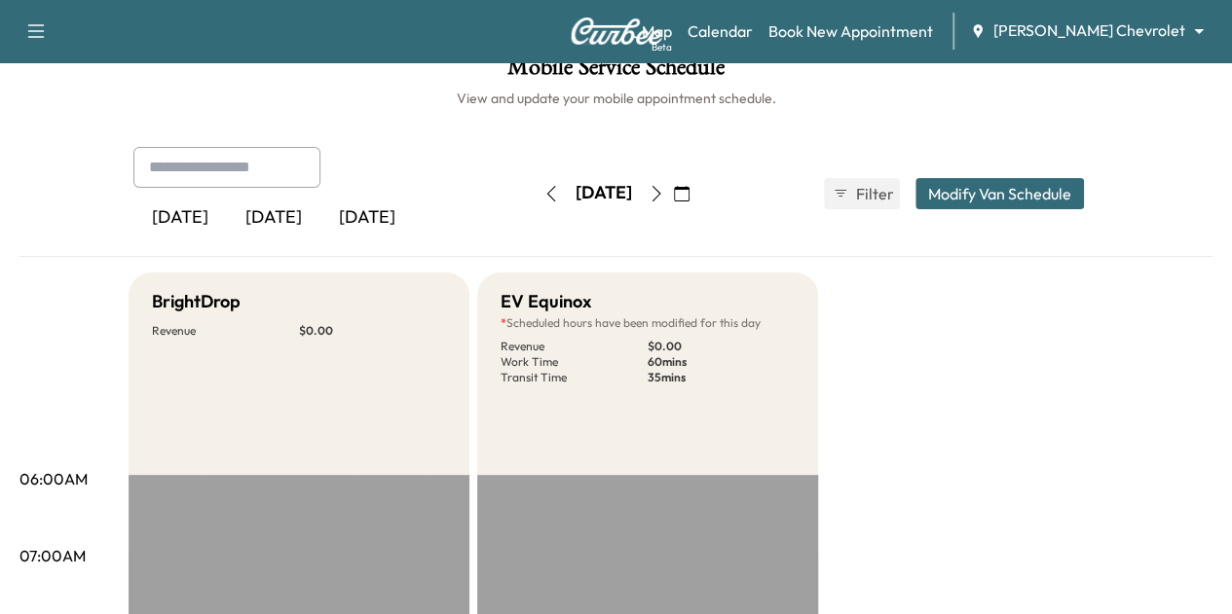
click at [543, 189] on icon "button" at bounding box center [551, 194] width 16 height 16
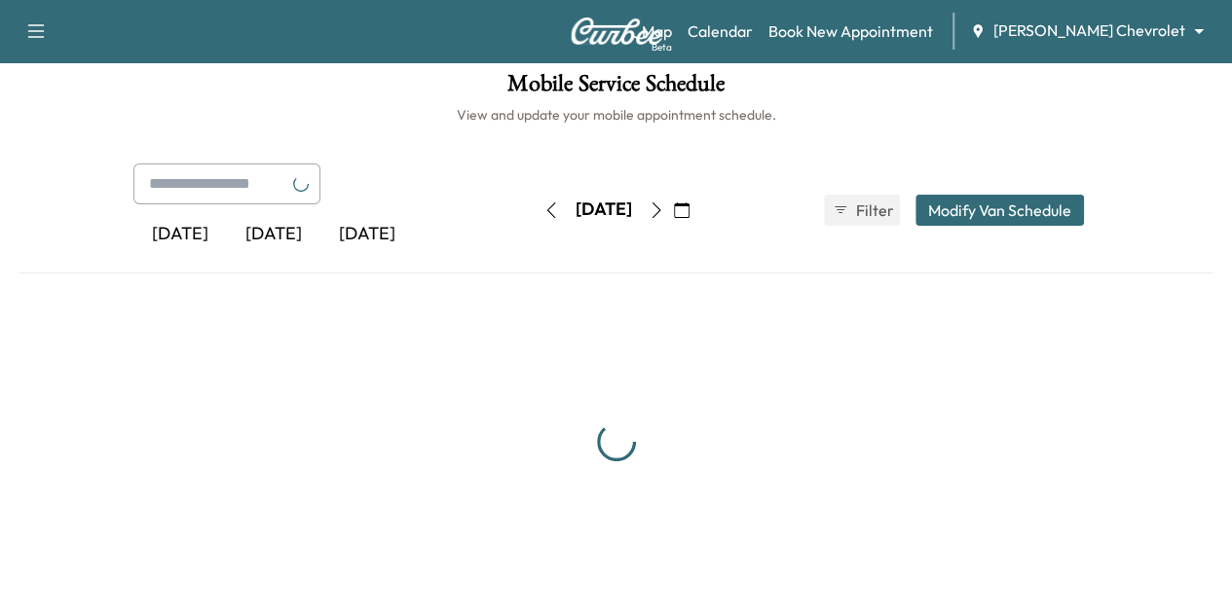
scroll to position [26, 0]
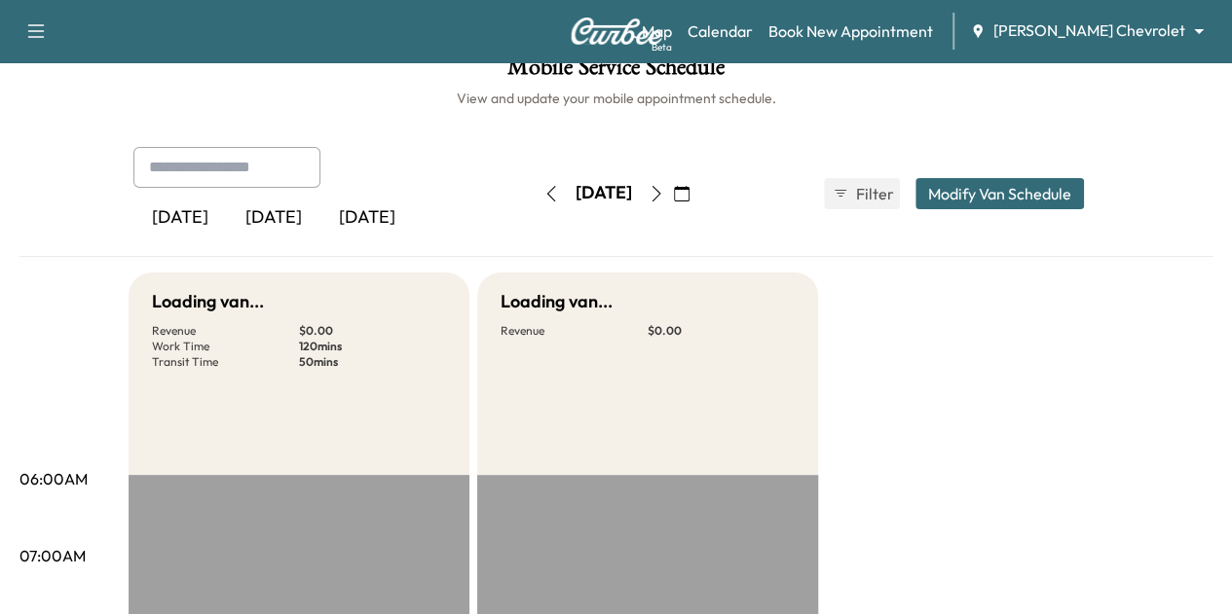
click at [698, 204] on button "button" at bounding box center [681, 193] width 33 height 31
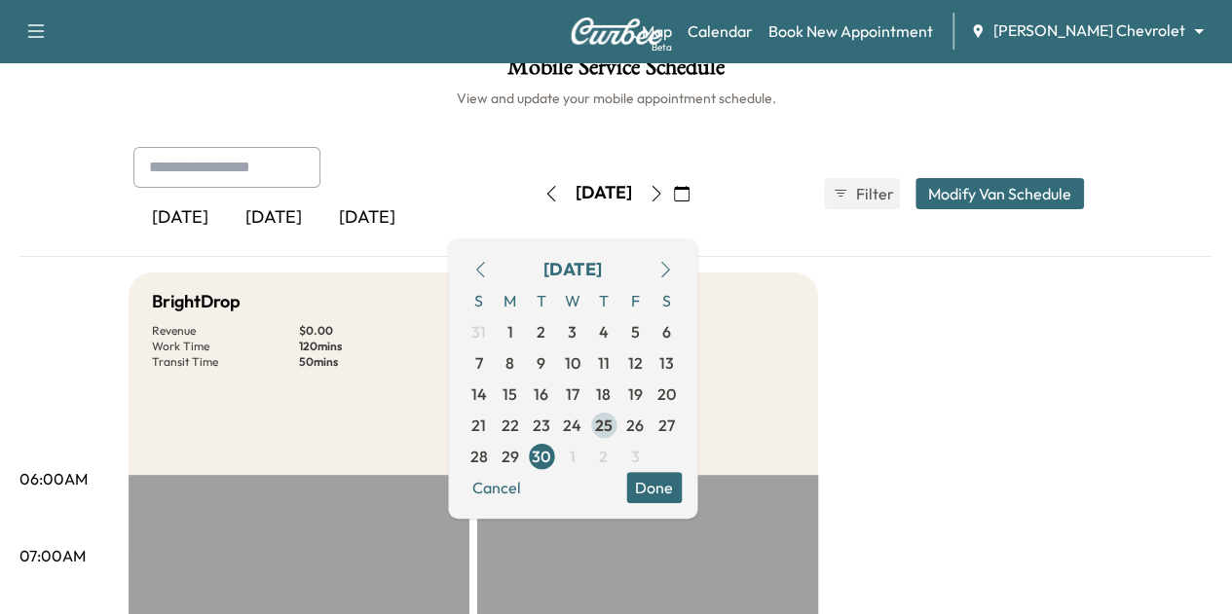
click at [612, 424] on span "25" at bounding box center [604, 425] width 18 height 23
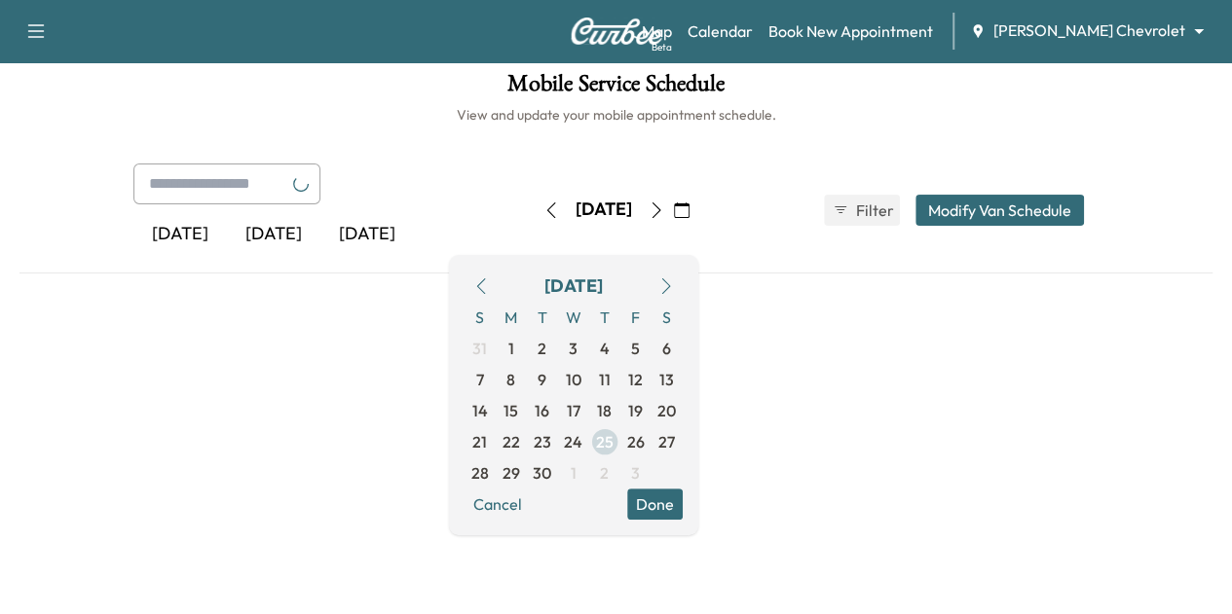
scroll to position [26, 0]
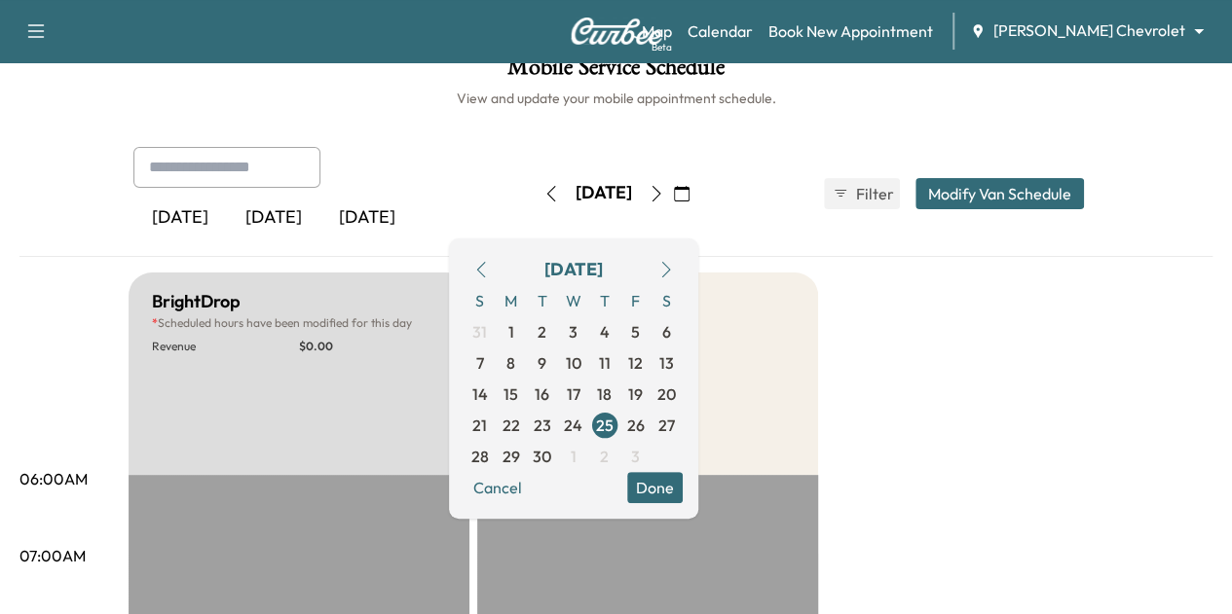
click at [683, 476] on button "Done" at bounding box center [654, 487] width 55 height 31
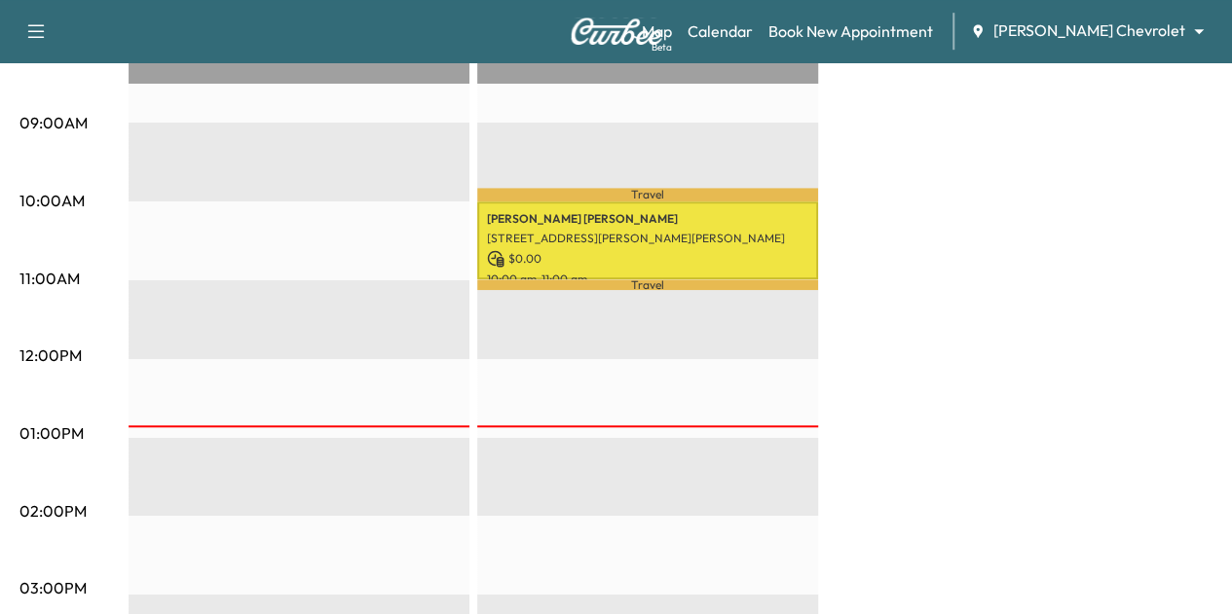
scroll to position [612, 0]
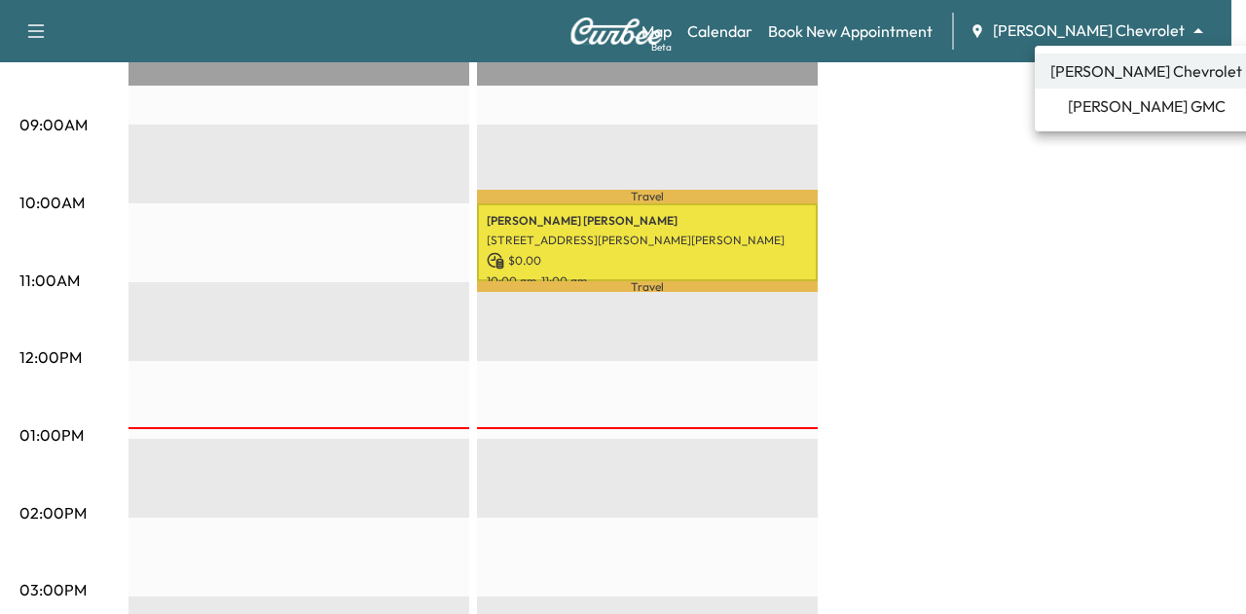
click at [1116, 121] on li "[PERSON_NAME] GMC" at bounding box center [1146, 106] width 223 height 35
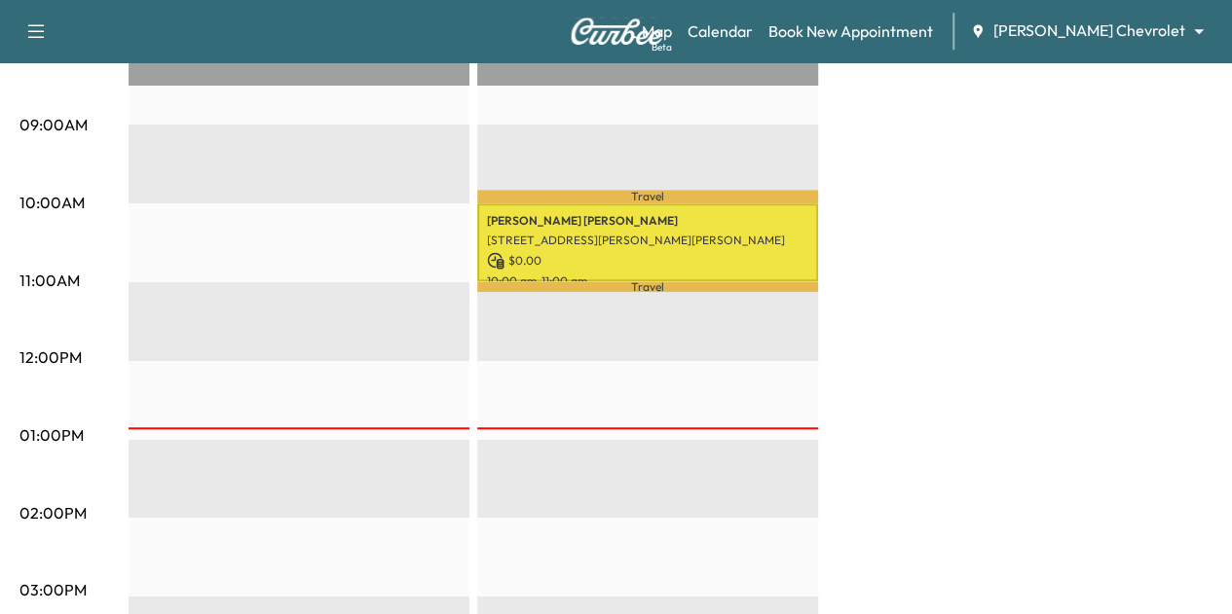
scroll to position [0, 0]
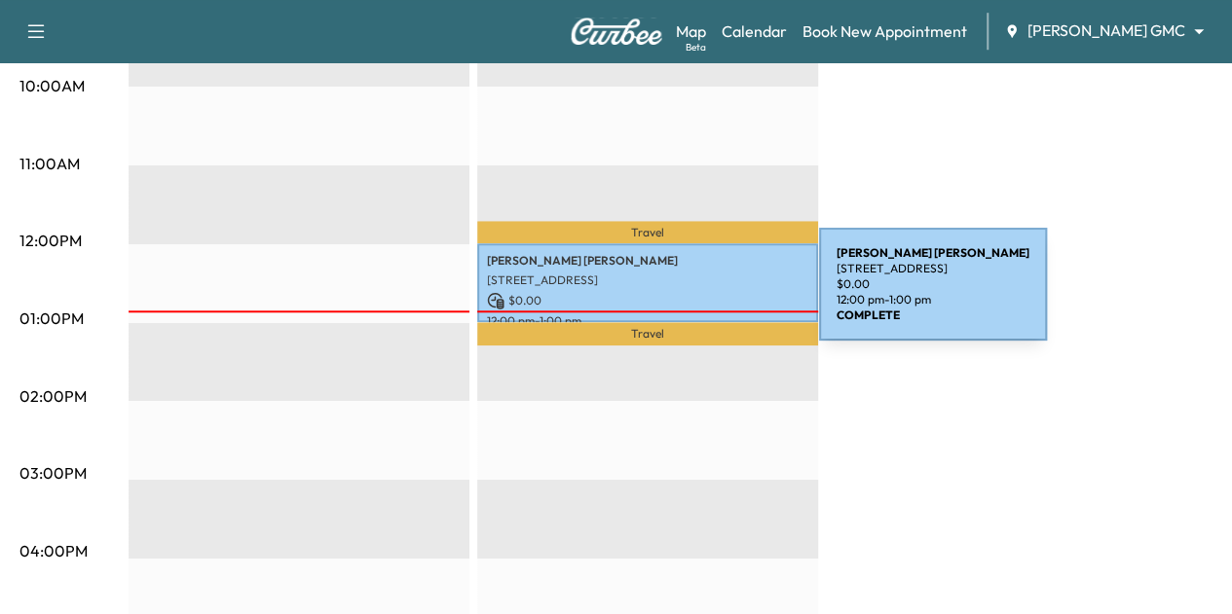
scroll to position [730, 0]
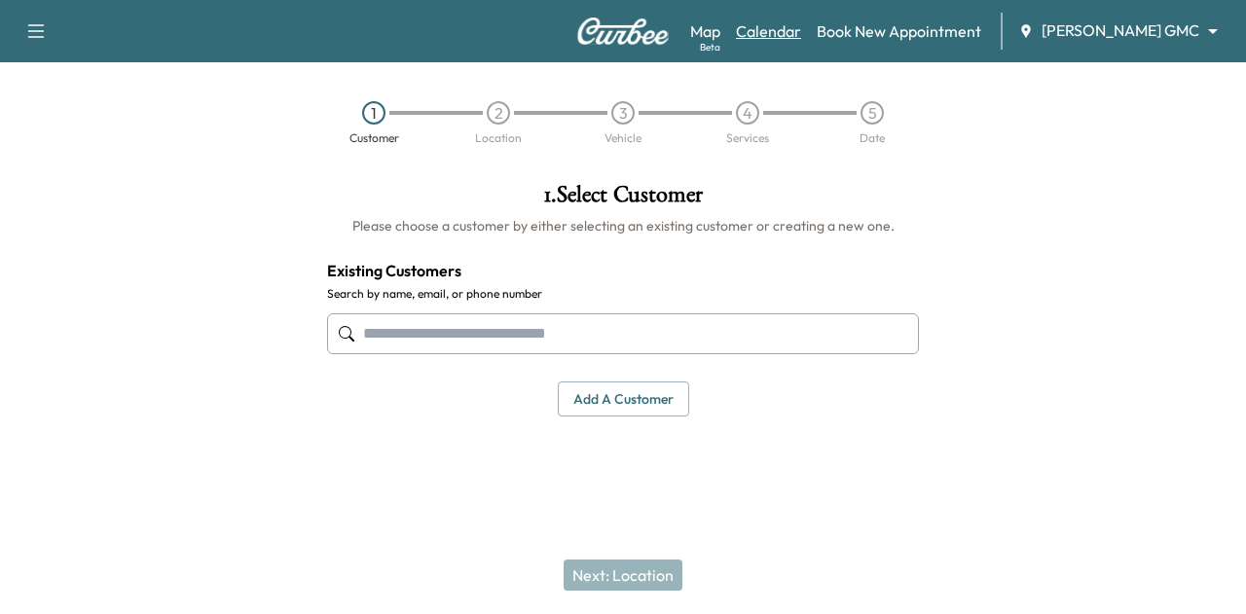
click at [801, 27] on link "Calendar" at bounding box center [768, 30] width 65 height 23
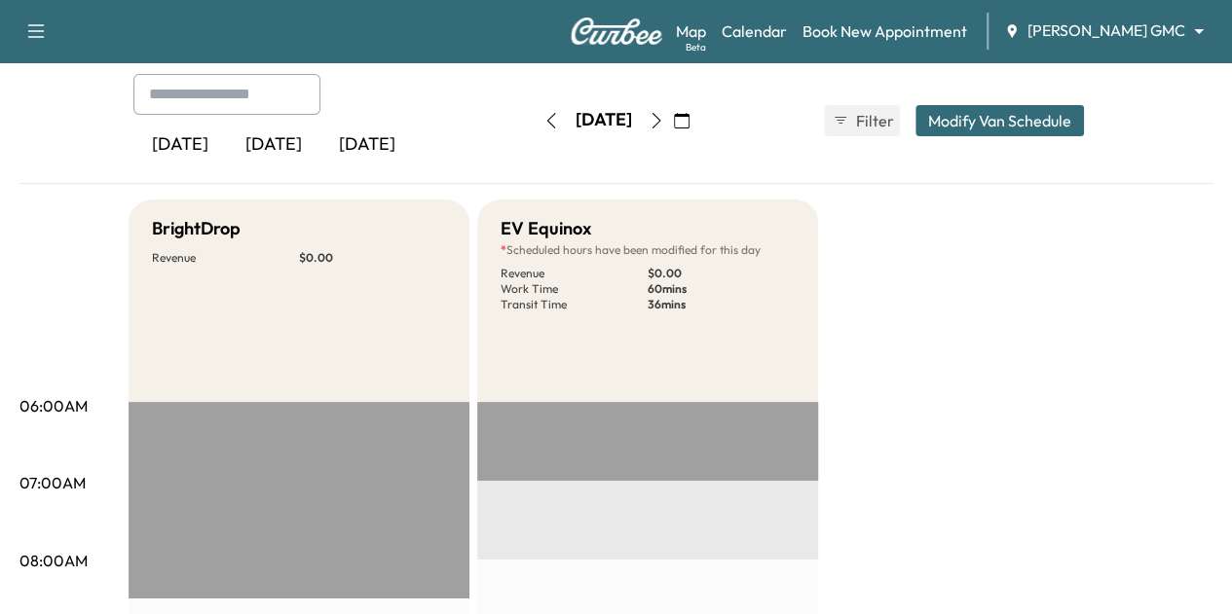
scroll to position [28, 0]
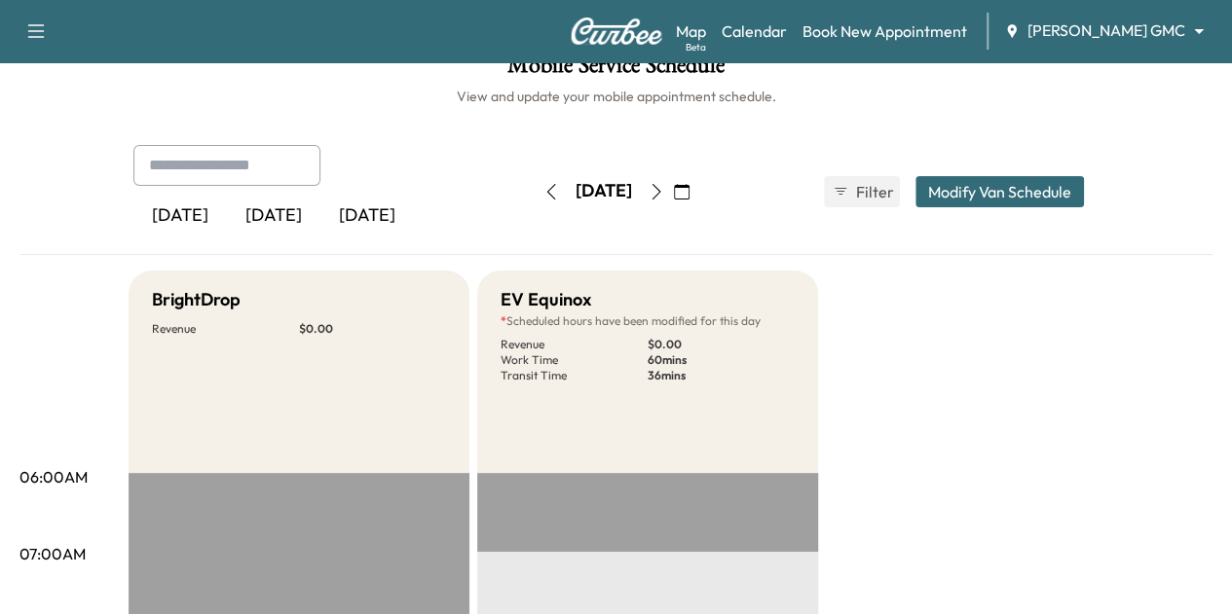
click at [664, 196] on icon "button" at bounding box center [656, 192] width 16 height 16
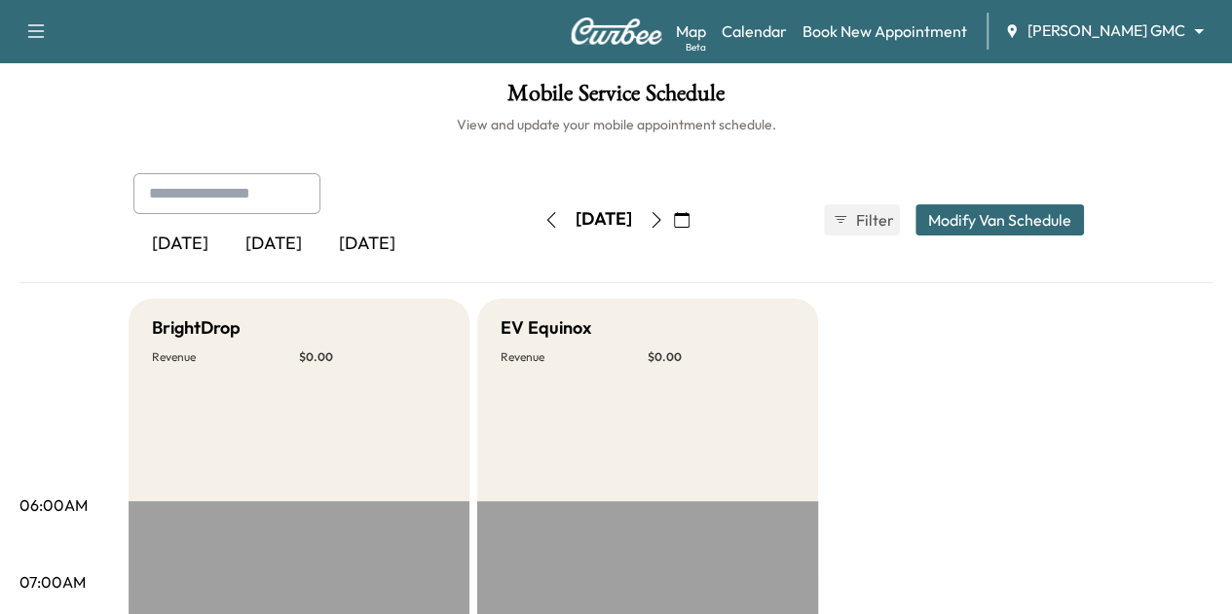
click at [689, 219] on icon "button" at bounding box center [682, 220] width 16 height 16
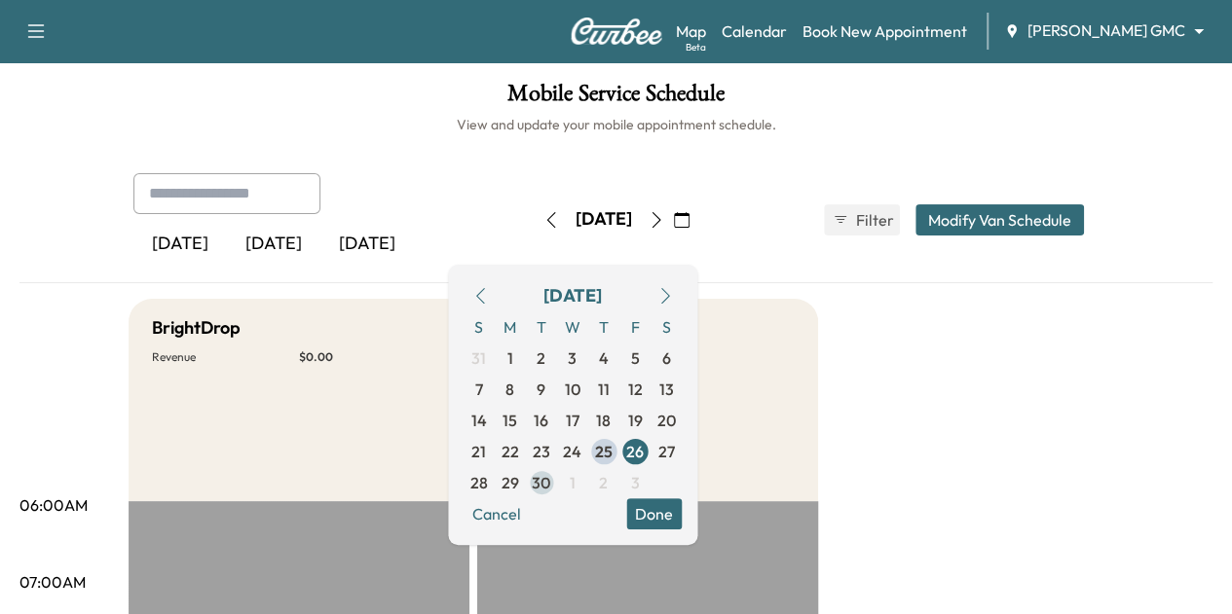
click at [550, 476] on span "30" at bounding box center [541, 482] width 18 height 23
click at [488, 488] on span "28" at bounding box center [479, 482] width 18 height 23
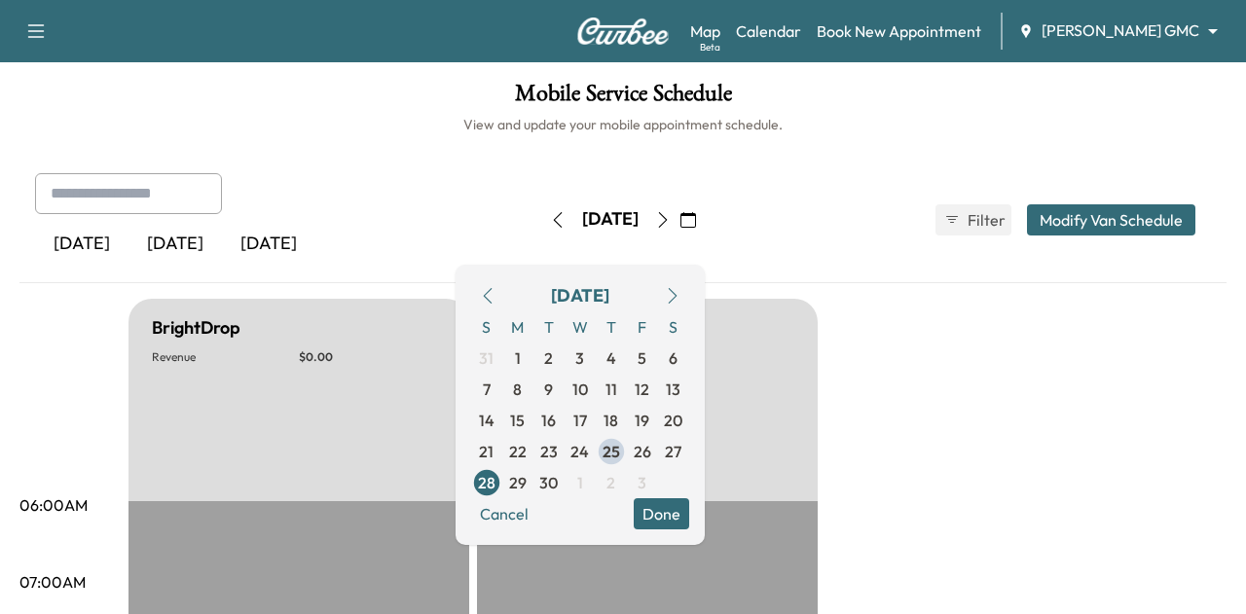
click at [1115, 28] on body "Support Log Out Map Beta Calendar Book New Appointment Mauer GMC ******** ​ Mob…" at bounding box center [623, 307] width 1246 height 614
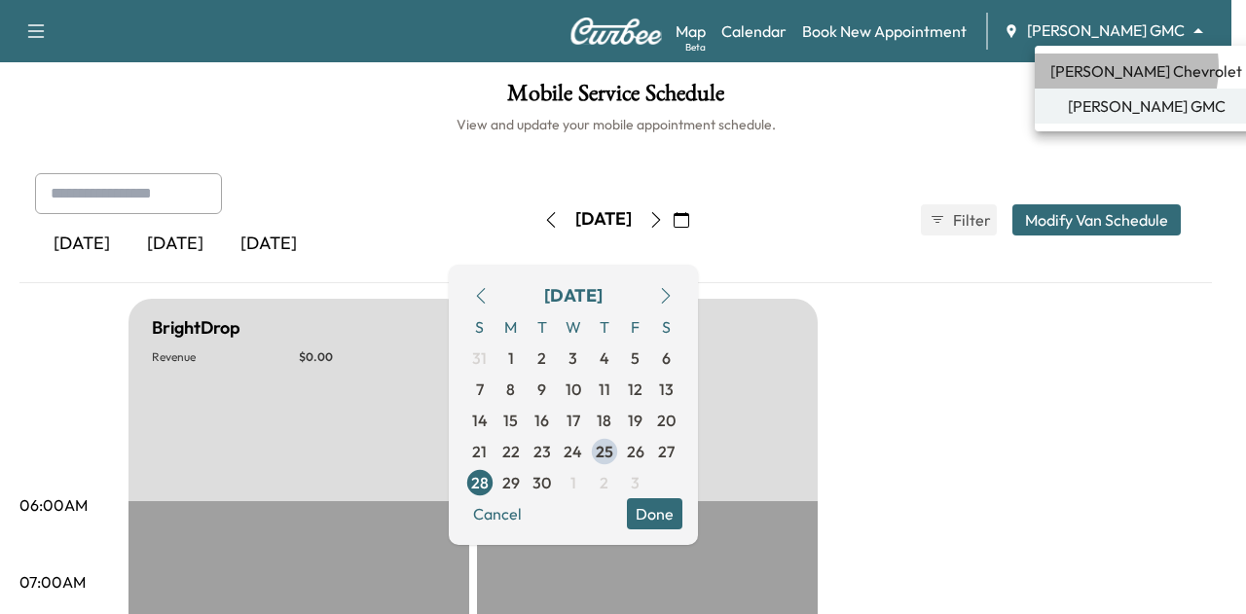
click at [1101, 67] on span "Mauer Chevrolet" at bounding box center [1147, 70] width 192 height 23
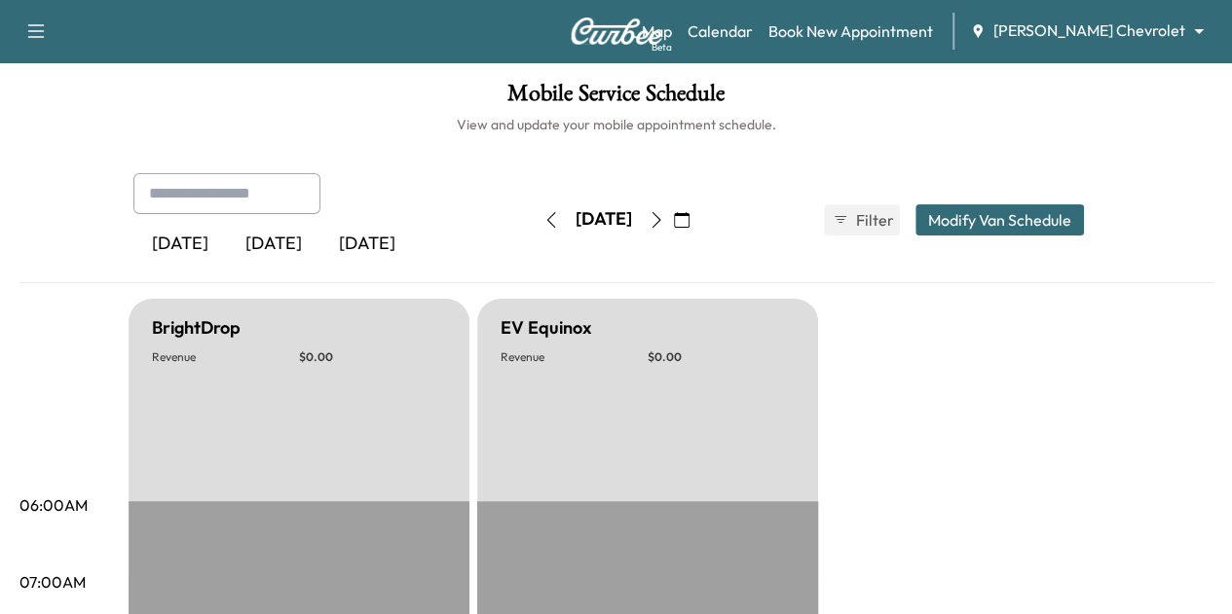
click at [689, 224] on icon "button" at bounding box center [682, 220] width 16 height 16
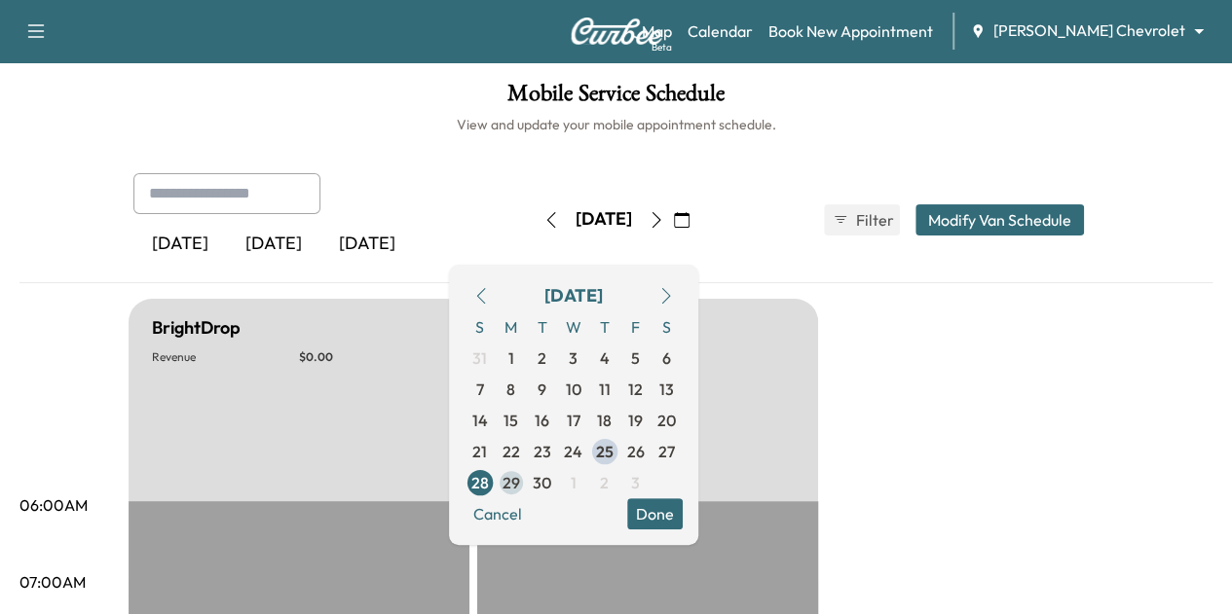
click at [520, 472] on span "29" at bounding box center [511, 482] width 18 height 23
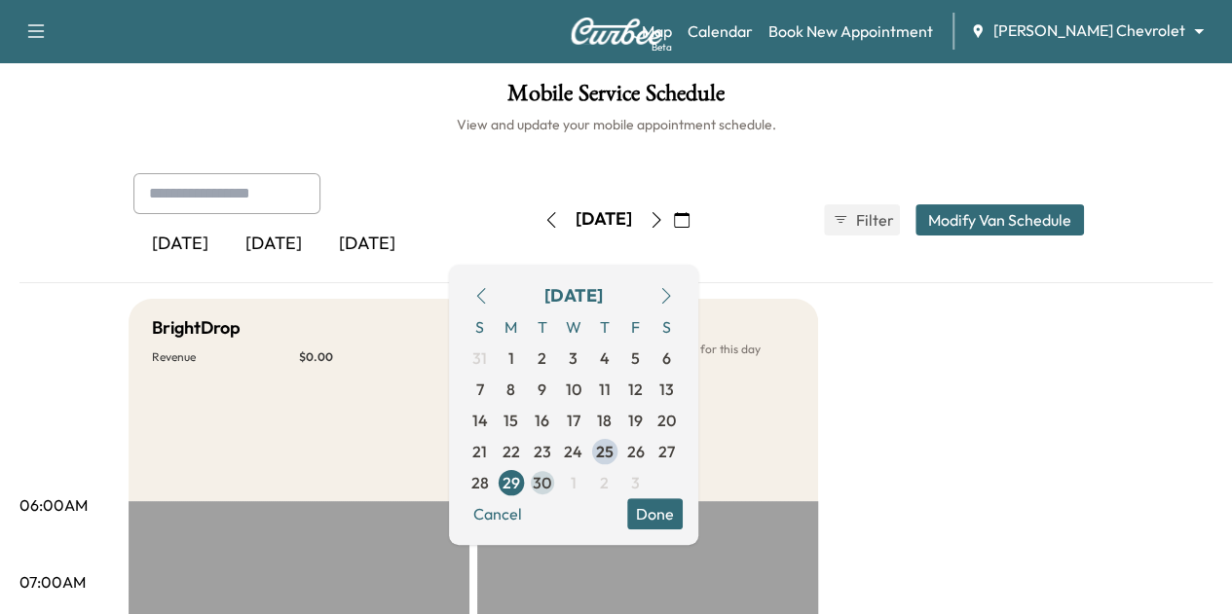
click at [551, 482] on span "30" at bounding box center [542, 482] width 18 height 23
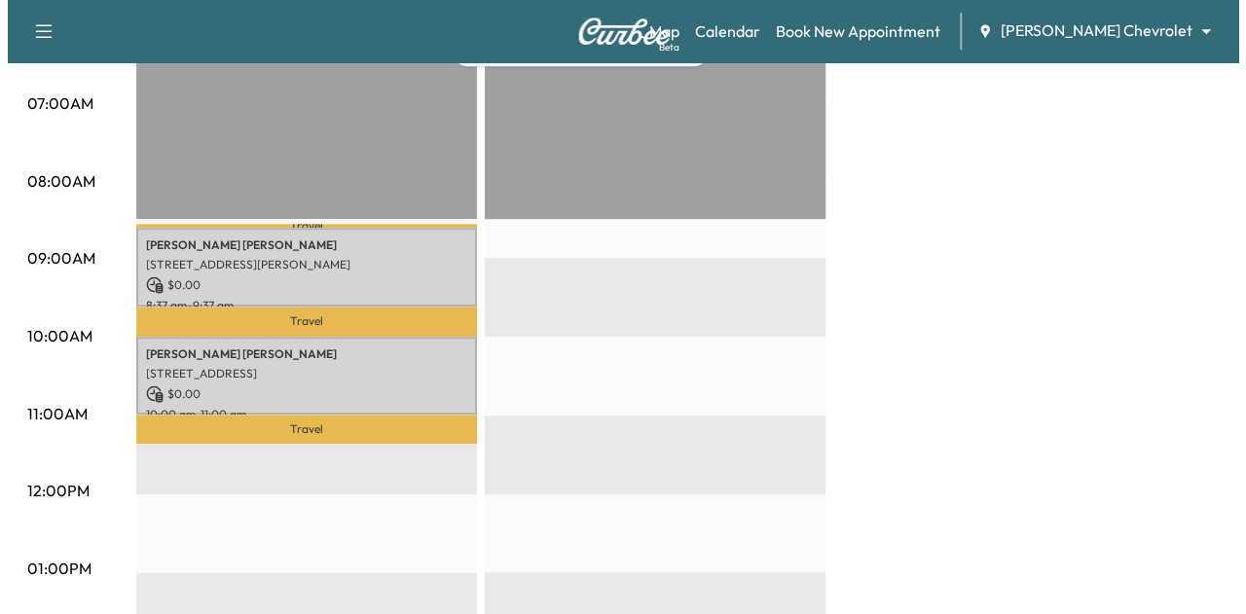
scroll to position [478, 0]
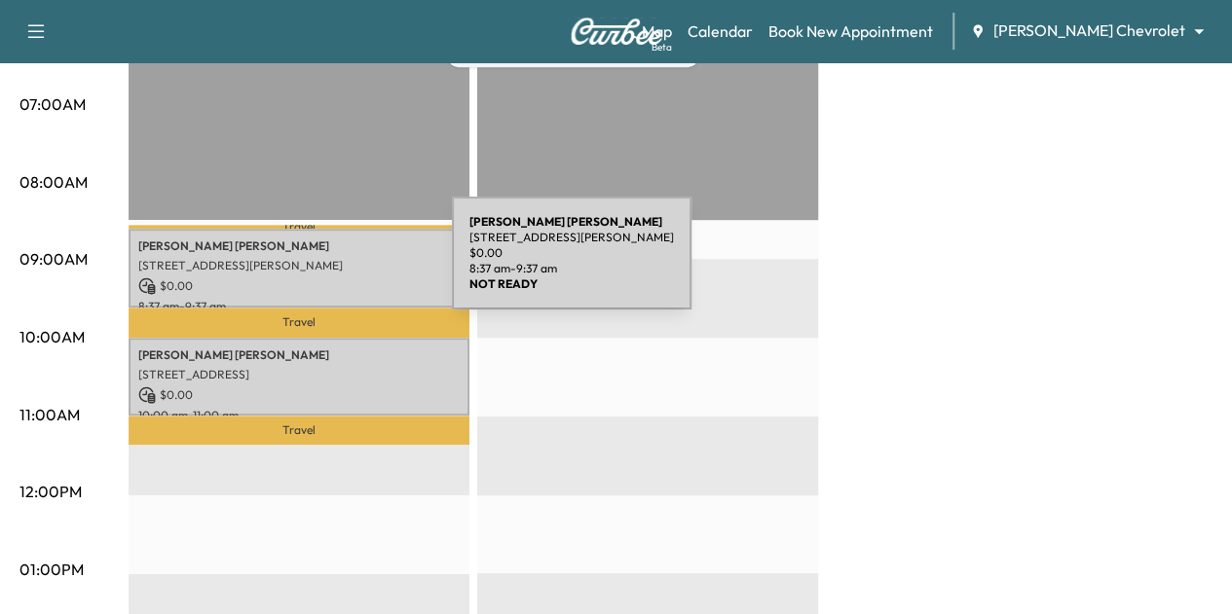
click at [306, 265] on p "285 Westview Dr, West St Paul, MN 55118, USA" at bounding box center [298, 266] width 321 height 16
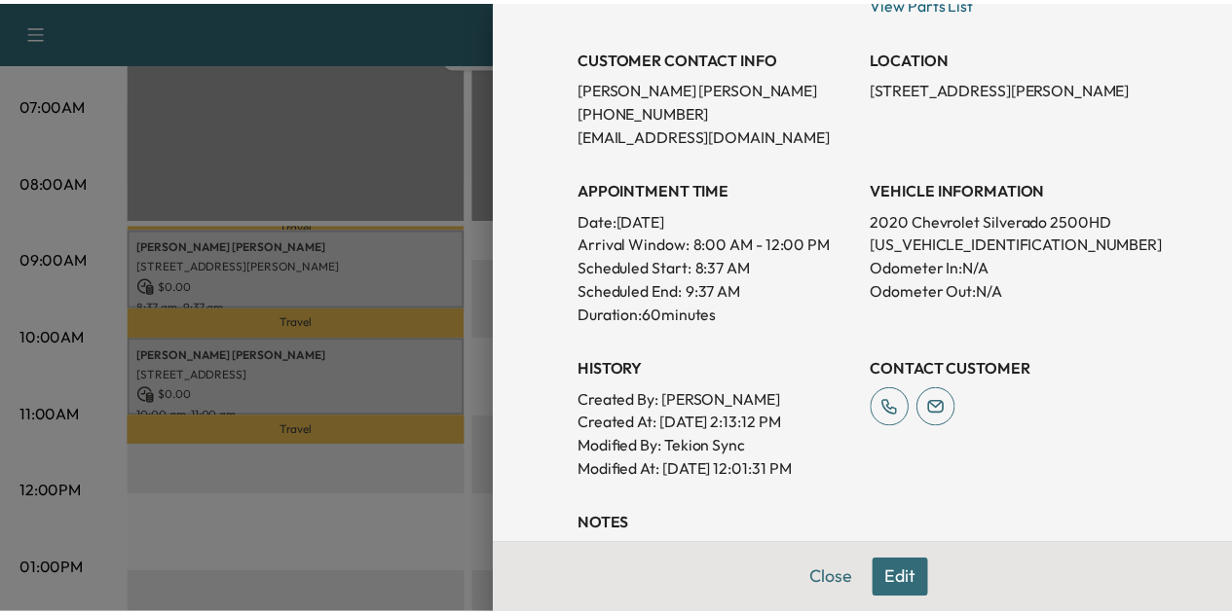
scroll to position [378, 0]
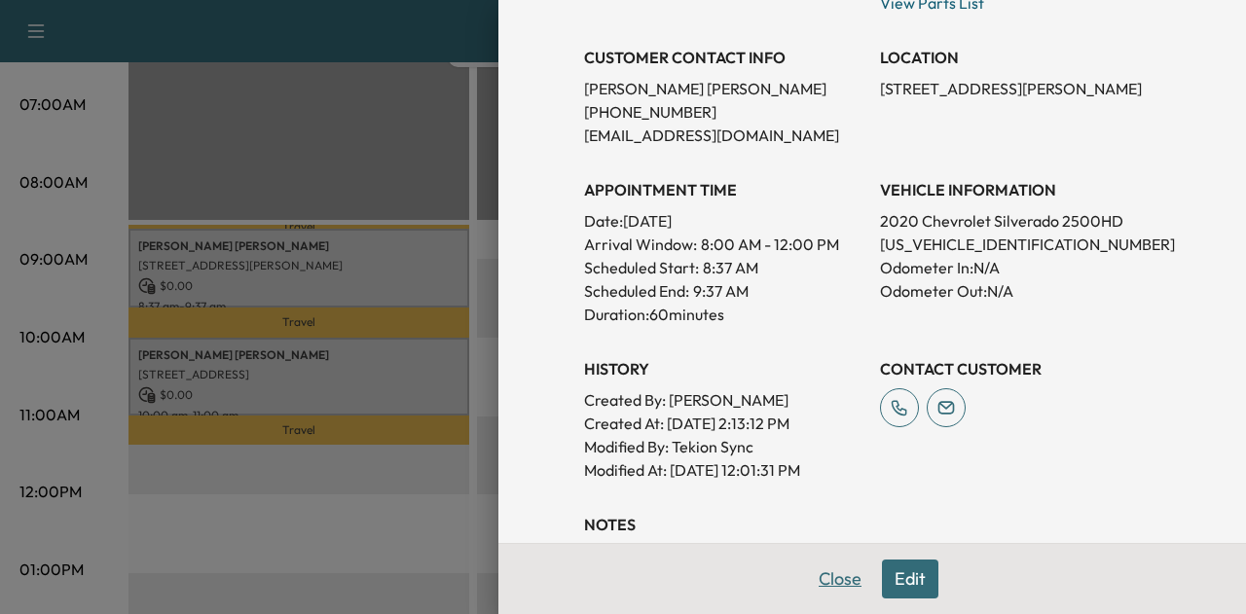
click at [824, 589] on button "Close" at bounding box center [840, 579] width 68 height 39
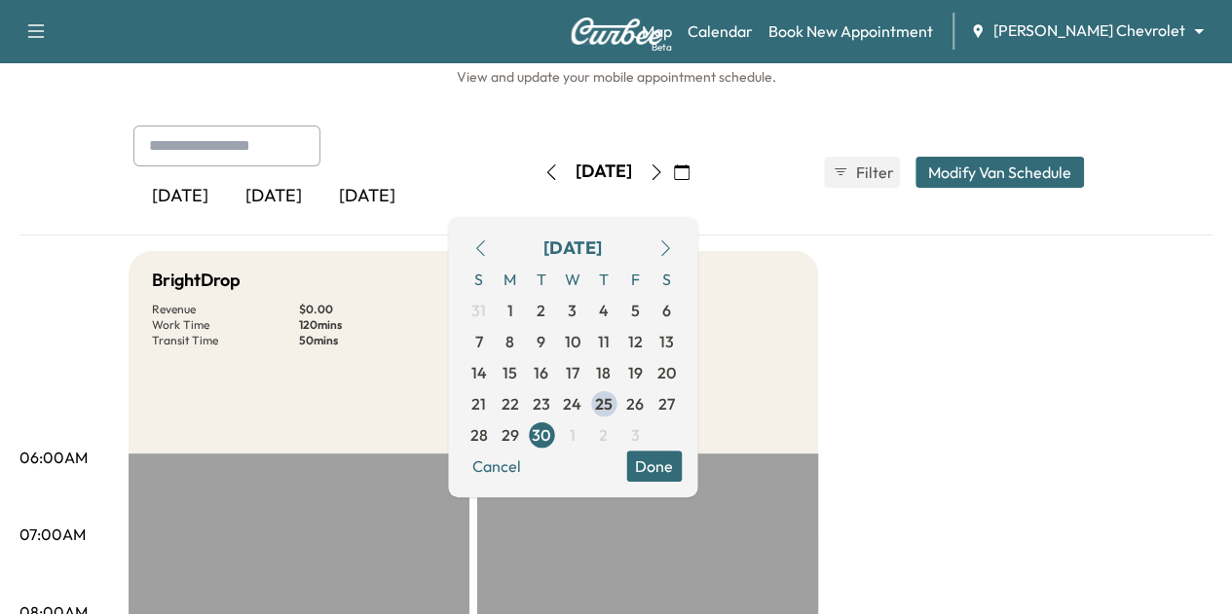
scroll to position [32, 0]
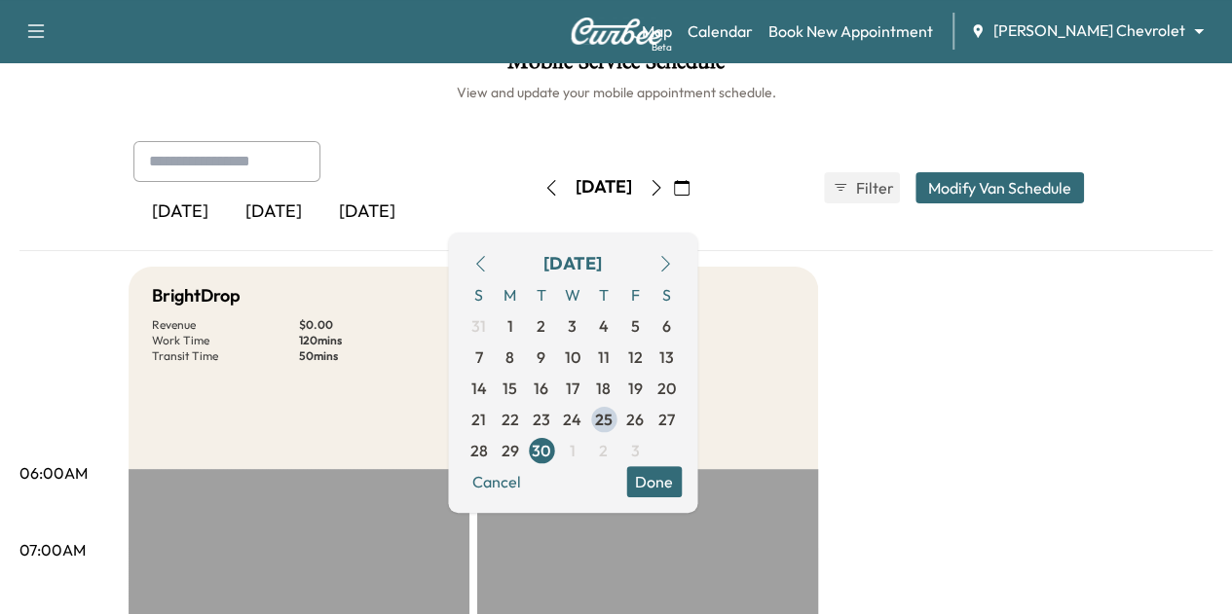
click at [1083, 175] on button "Modify Van Schedule" at bounding box center [999, 187] width 168 height 31
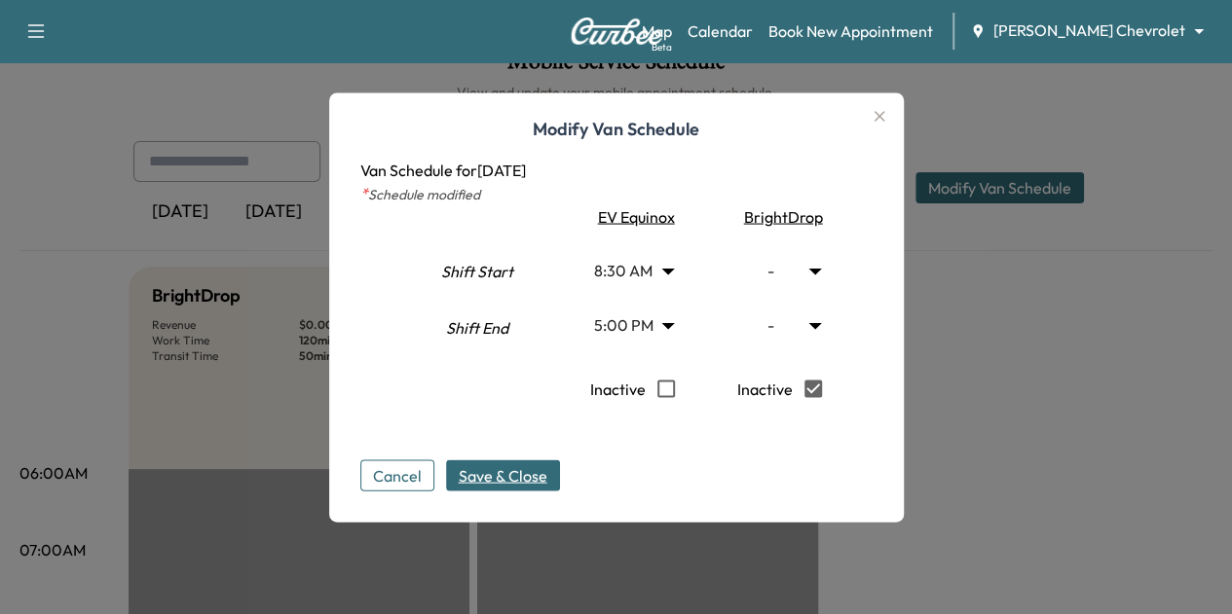
click at [537, 480] on span "Save & Close" at bounding box center [503, 474] width 89 height 23
click at [1004, 427] on div at bounding box center [616, 307] width 1232 height 614
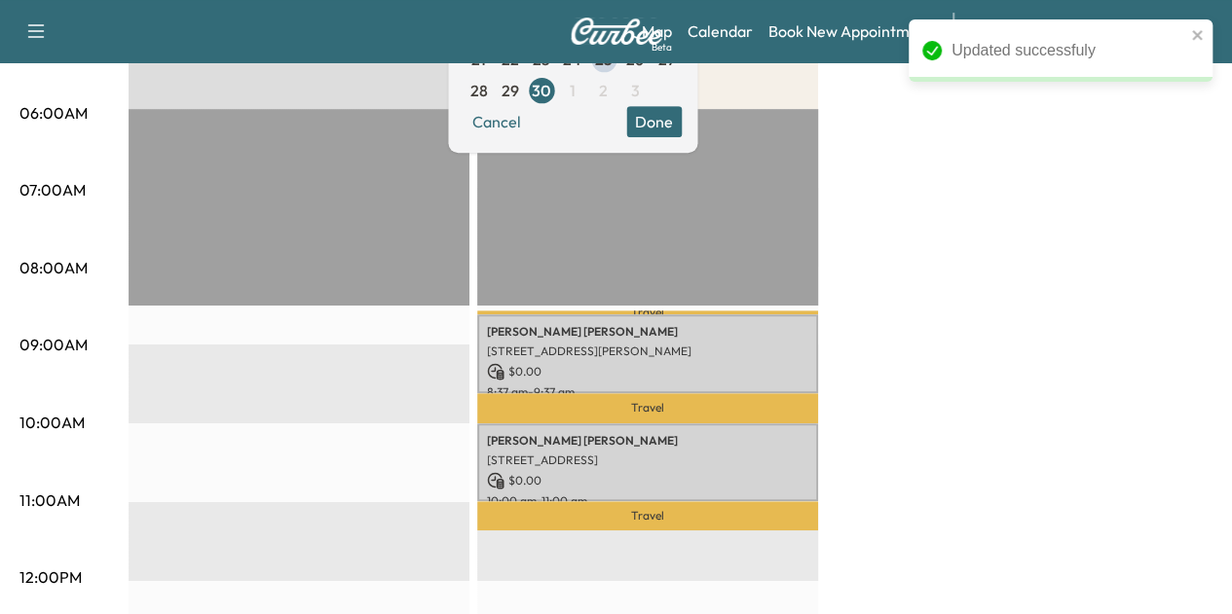
scroll to position [0, 0]
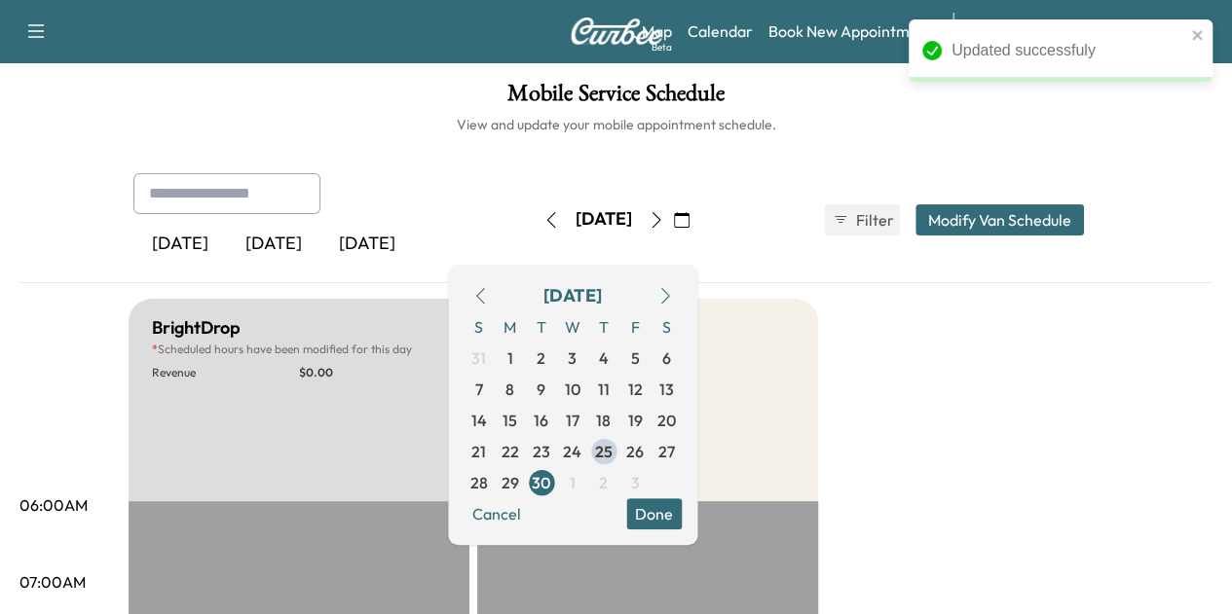
click at [673, 204] on button "button" at bounding box center [656, 219] width 33 height 31
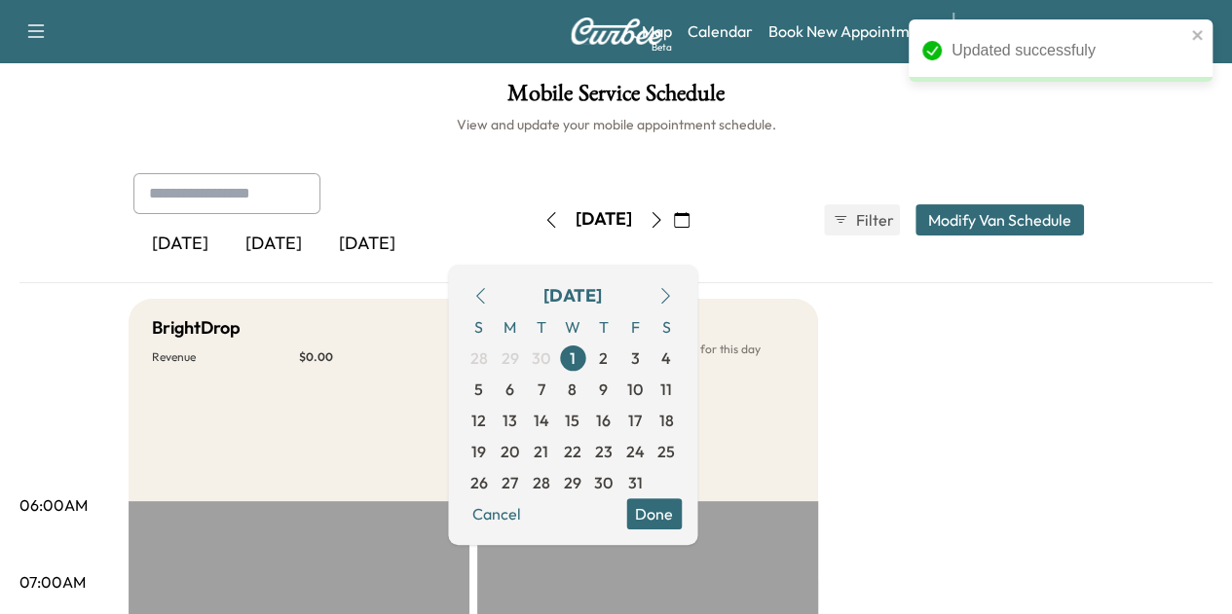
click at [664, 217] on icon "button" at bounding box center [656, 220] width 16 height 16
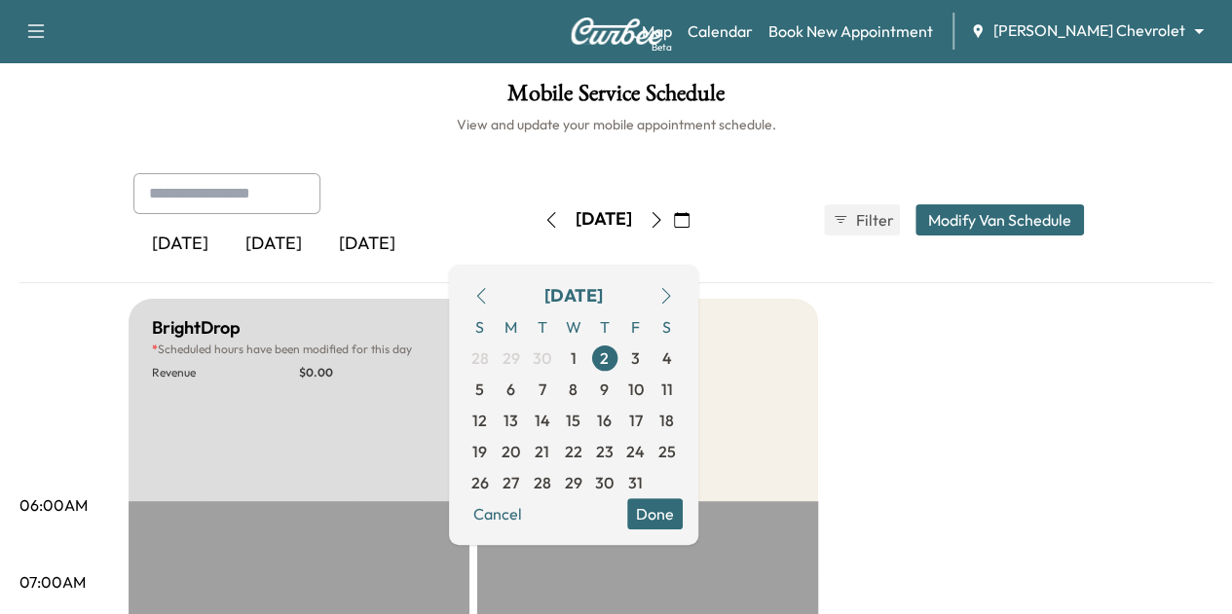
click at [535, 229] on button "button" at bounding box center [551, 219] width 33 height 31
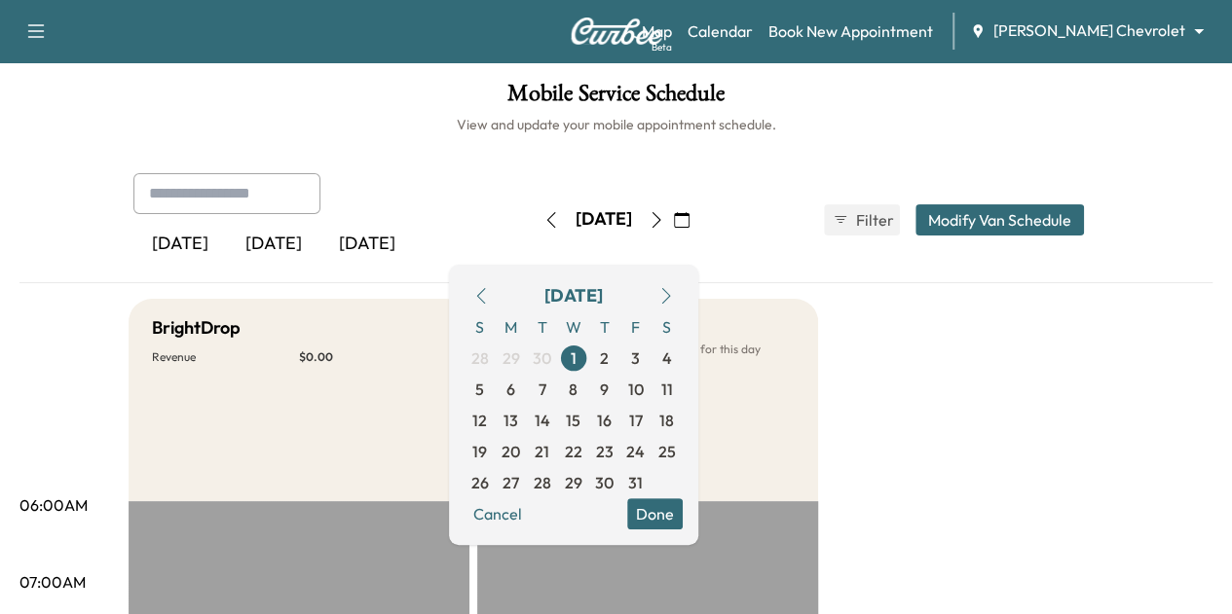
click at [673, 219] on button "button" at bounding box center [656, 219] width 33 height 31
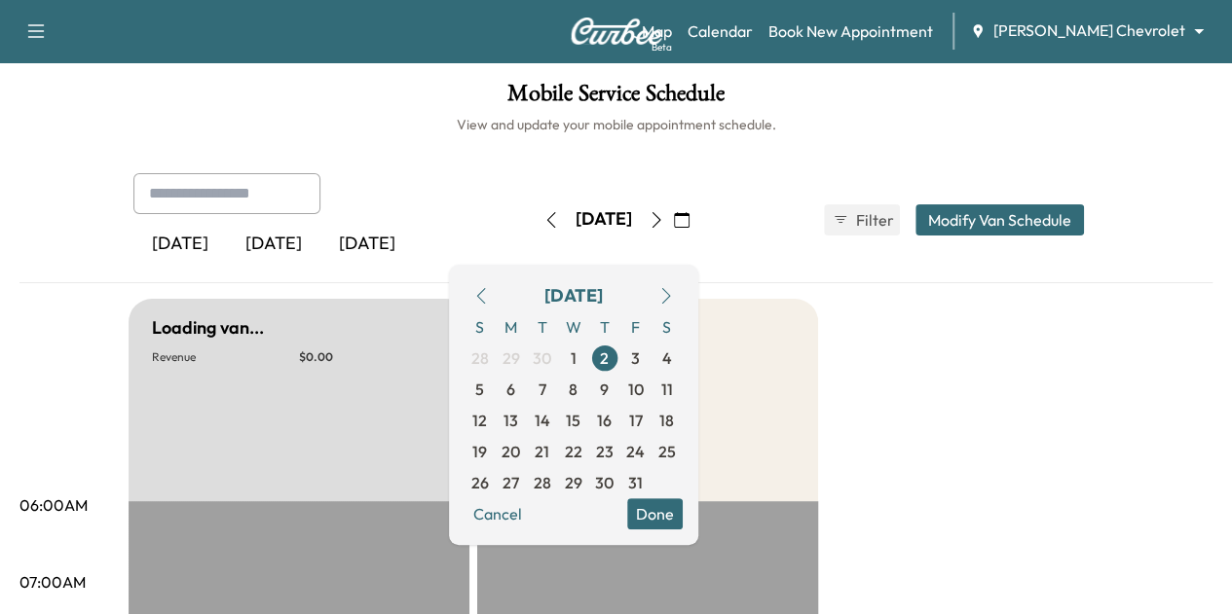
click at [664, 219] on icon "button" at bounding box center [656, 220] width 16 height 16
click at [546, 222] on icon "button" at bounding box center [550, 220] width 9 height 16
click at [535, 222] on button "button" at bounding box center [551, 219] width 33 height 31
